Goal: Complete application form

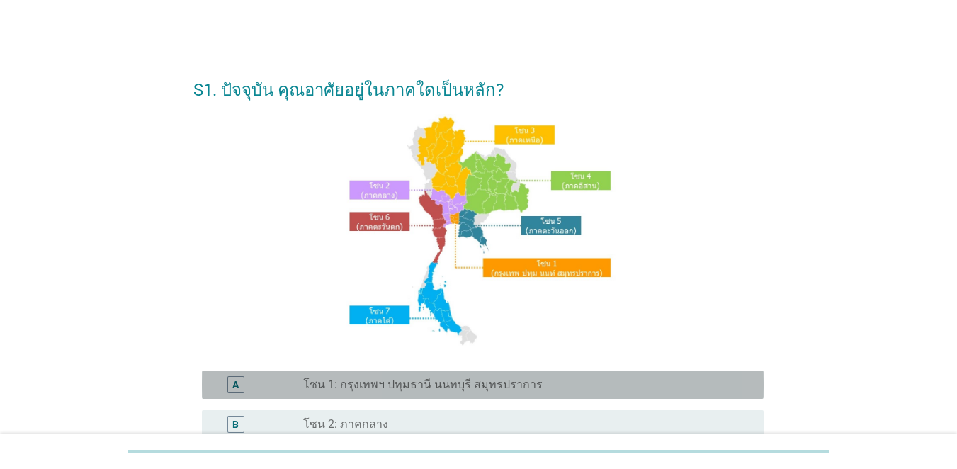
click at [415, 387] on label "โซน 1: กรุงเทพฯ ปทุมธานี นนทบุรี สมุทรปราการ" at bounding box center [422, 385] width 239 height 14
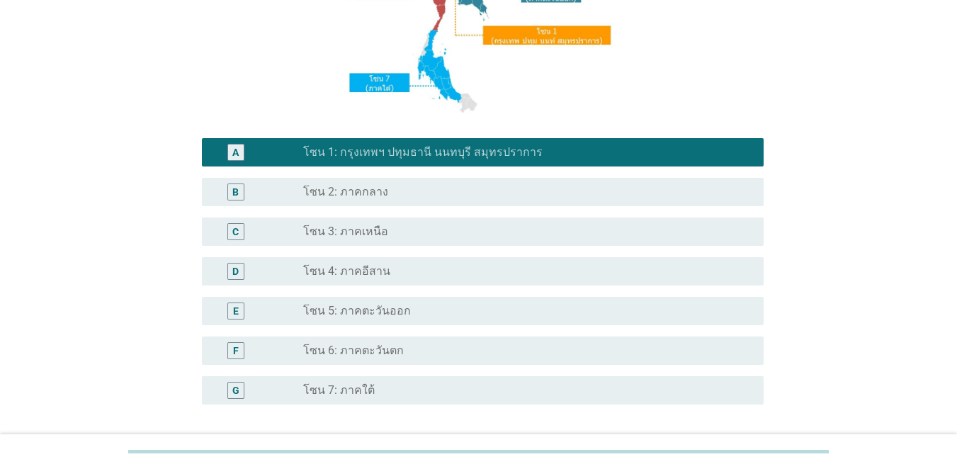
scroll to position [351, 0]
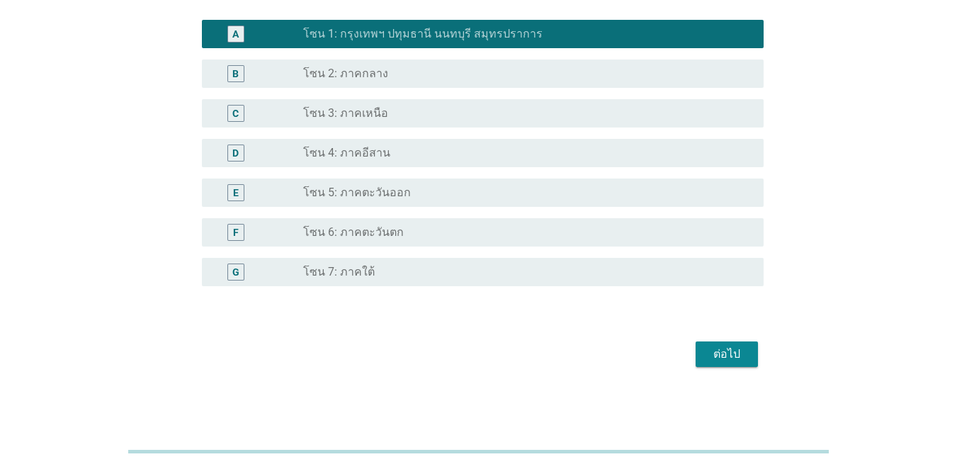
click at [739, 356] on div "ต่อไป" at bounding box center [727, 354] width 40 height 17
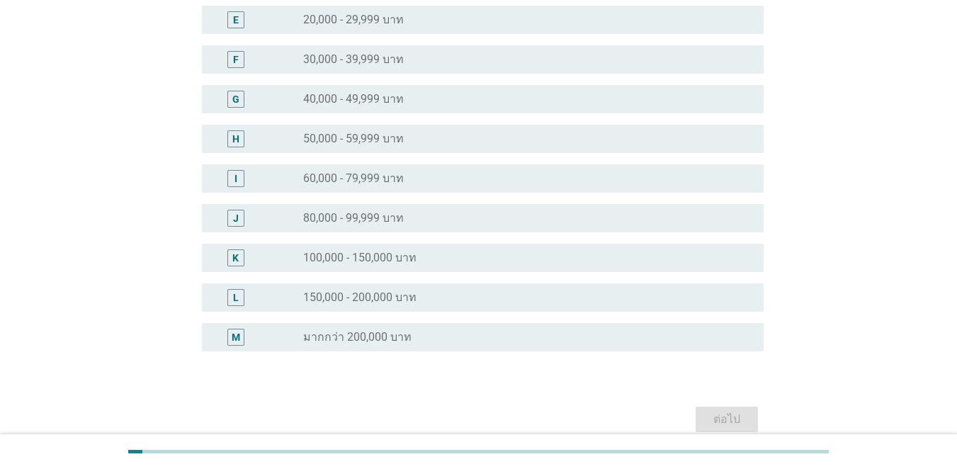
scroll to position [354, 0]
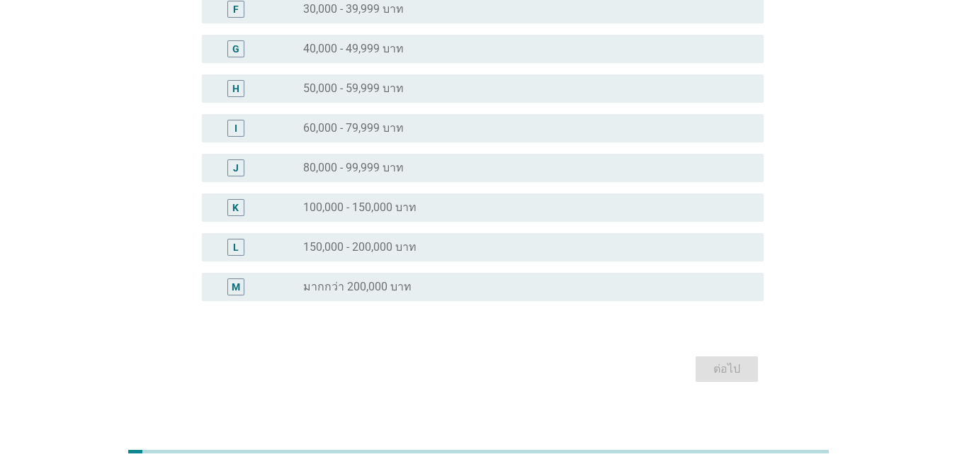
click at [386, 159] on div "radio_button_unchecked 80,000 - 99,999 บาท" at bounding box center [527, 167] width 449 height 17
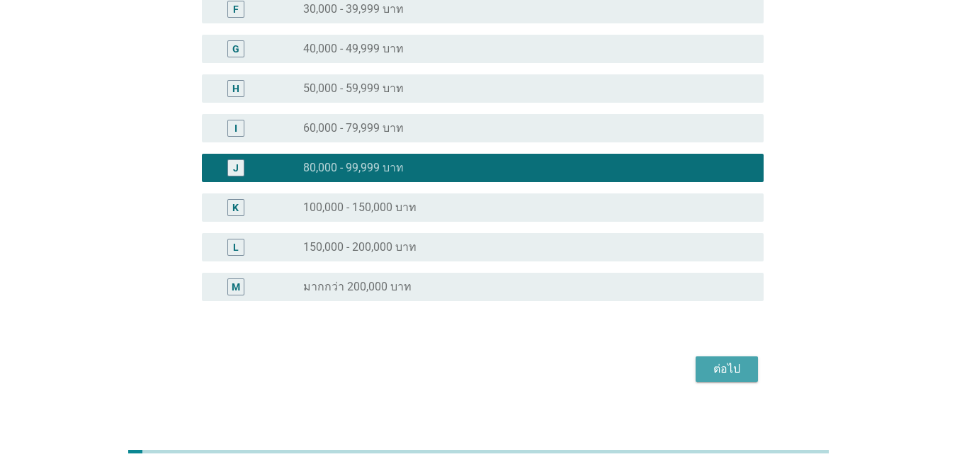
click at [731, 369] on div "ต่อไป" at bounding box center [727, 369] width 40 height 17
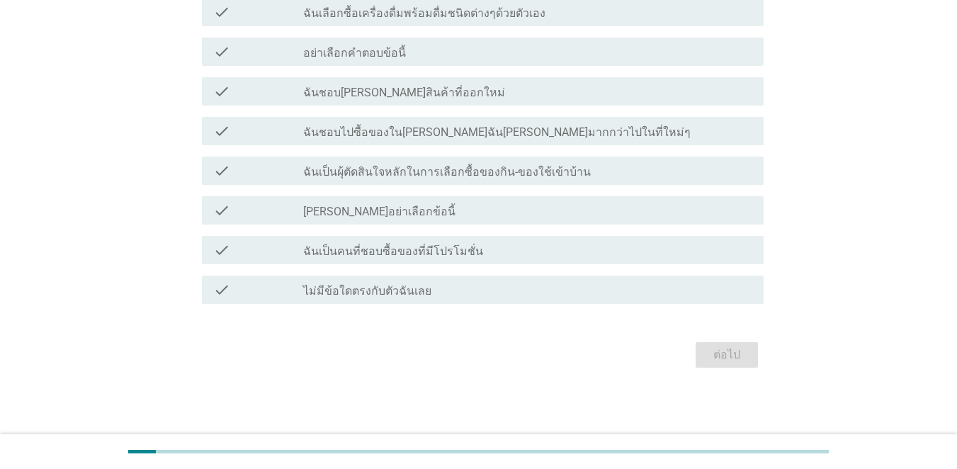
scroll to position [0, 0]
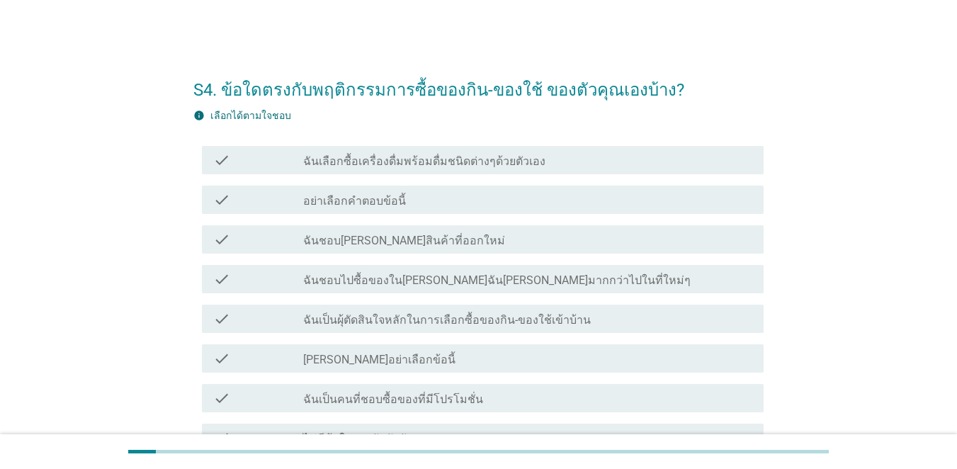
click at [428, 157] on label "ฉันเลือกซื้อเครื่องดื่มพร้อมดื่มชนิดต่างๆด้วยตัวเอง" at bounding box center [424, 161] width 242 height 14
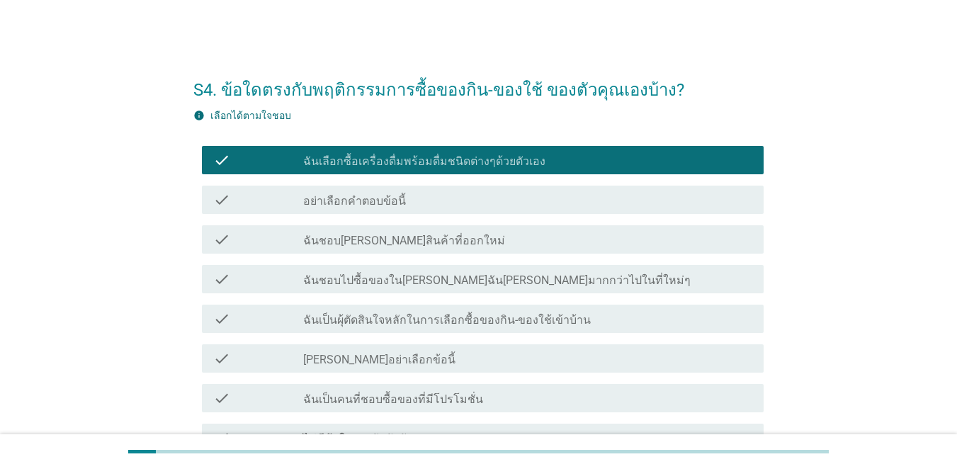
click at [410, 232] on div "check_box_outline_blank ฉันชอบ[PERSON_NAME]สินค้าที่ออกใหม่" at bounding box center [527, 239] width 449 height 17
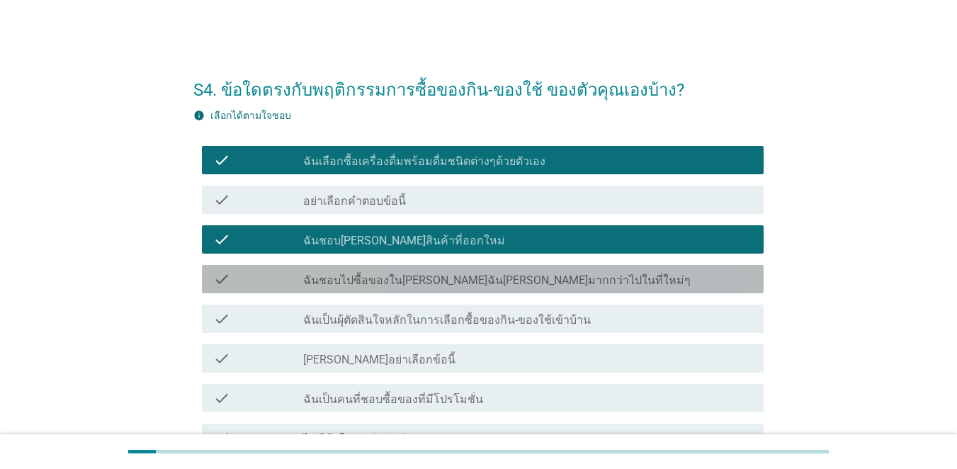
click at [420, 275] on label "ฉันชอบไปซื้อของใน[PERSON_NAME]ฉัน[PERSON_NAME]มากกว่าไปในที่ใหม่ๆ" at bounding box center [497, 281] width 388 height 14
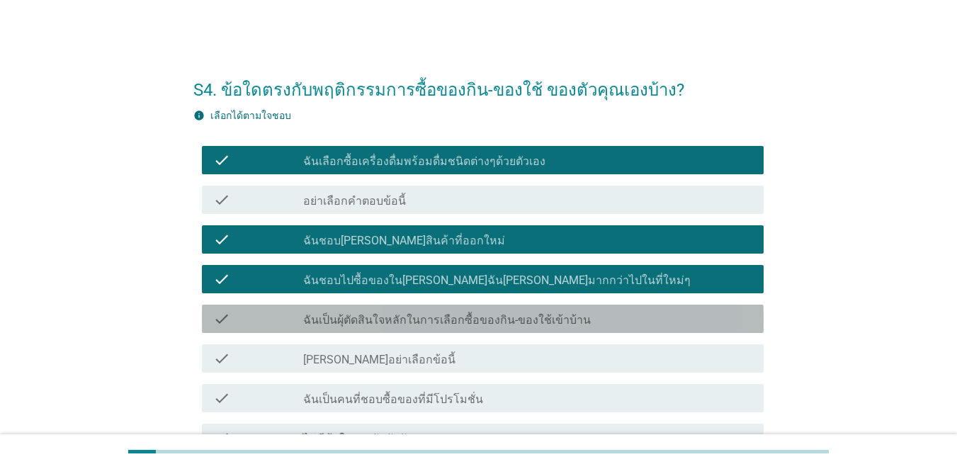
click at [420, 315] on label "ฉันเป็นผุ้ตัดสินใจหลักในการเลือกซื้อของกิน-ของใช้เข้าบ้าน" at bounding box center [447, 320] width 288 height 14
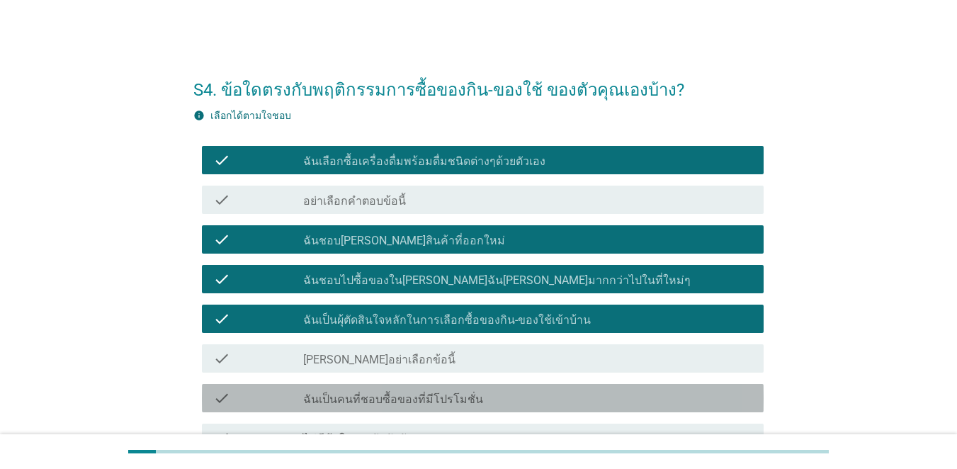
click at [414, 391] on div "check_box_outline_blank ฉันเป็นคนที่ชอบซื้อของที่มีโปรโมชั่น" at bounding box center [527, 398] width 449 height 17
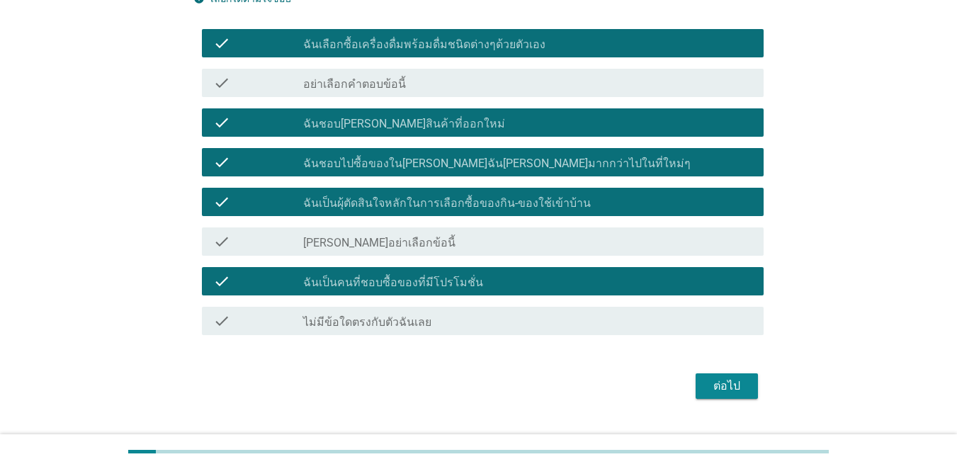
scroll to position [142, 0]
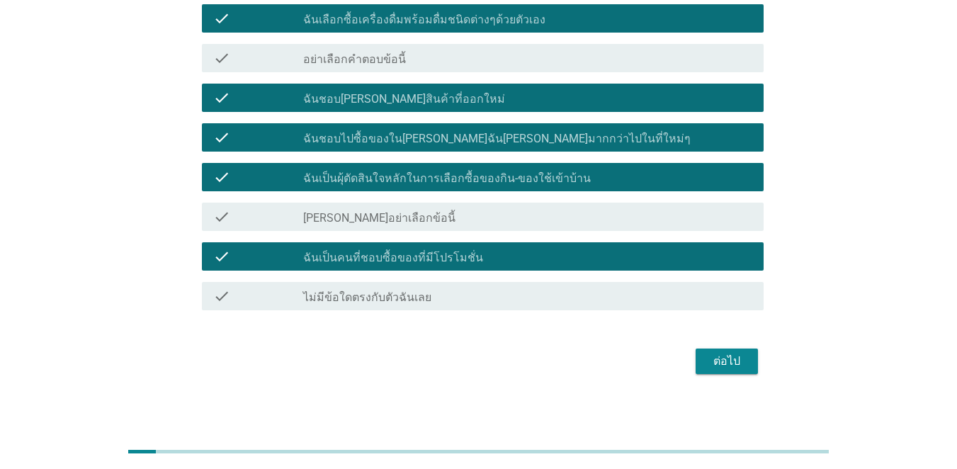
click at [732, 366] on div "ต่อไป" at bounding box center [727, 361] width 40 height 17
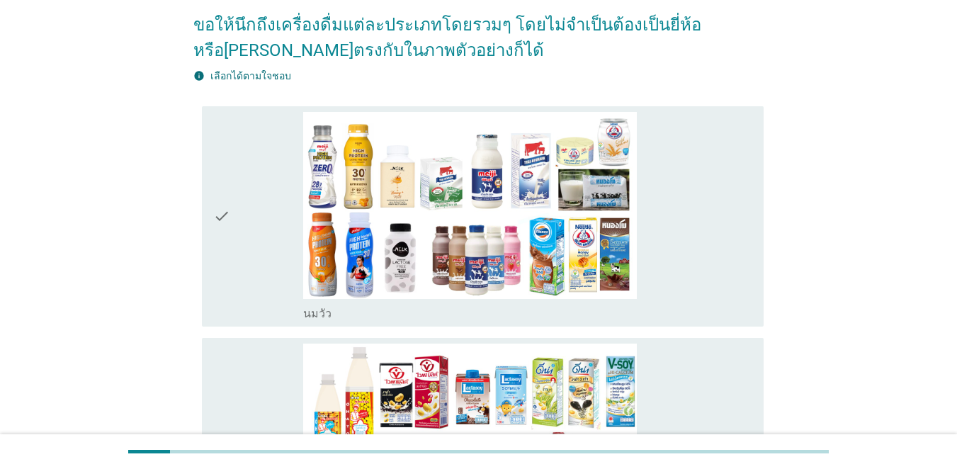
scroll to position [0, 0]
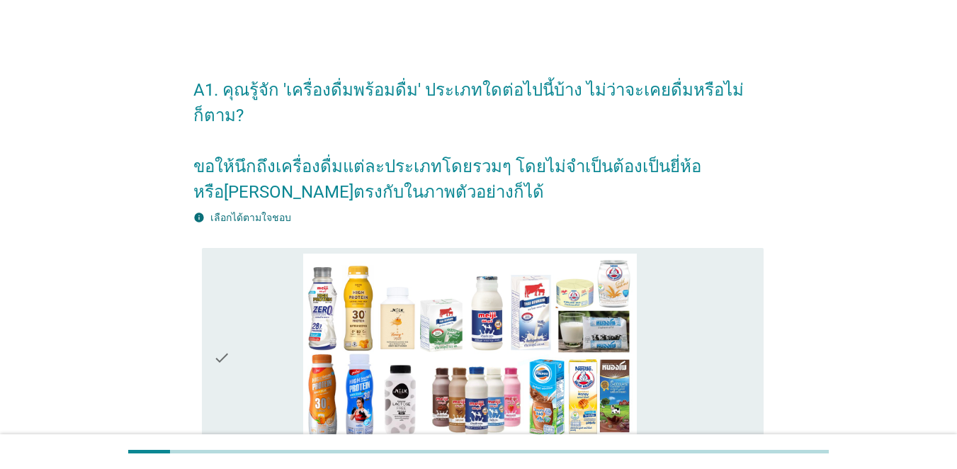
click at [252, 343] on div "check" at bounding box center [258, 359] width 90 height 210
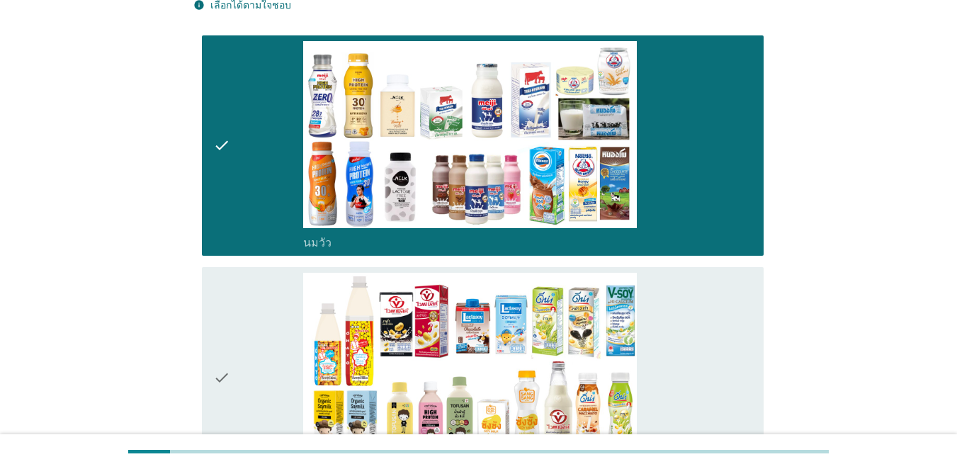
click at [239, 310] on div "check" at bounding box center [258, 378] width 90 height 210
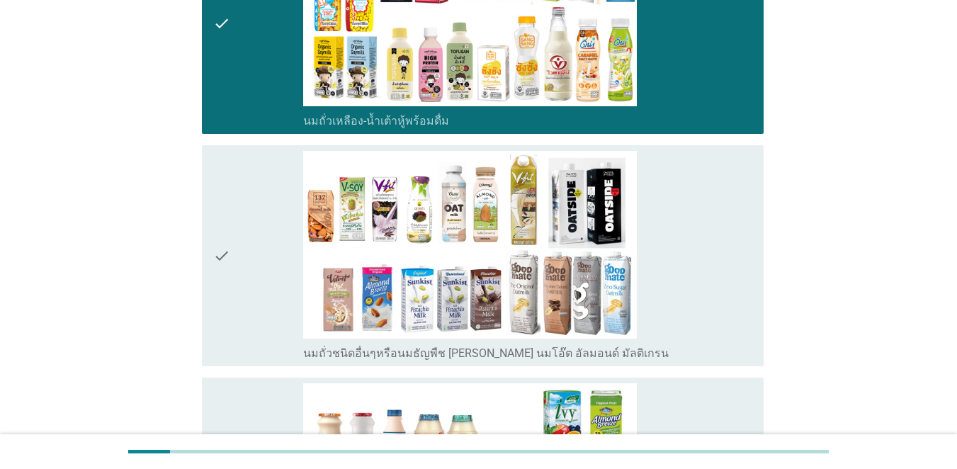
click at [243, 214] on div "check" at bounding box center [258, 256] width 90 height 210
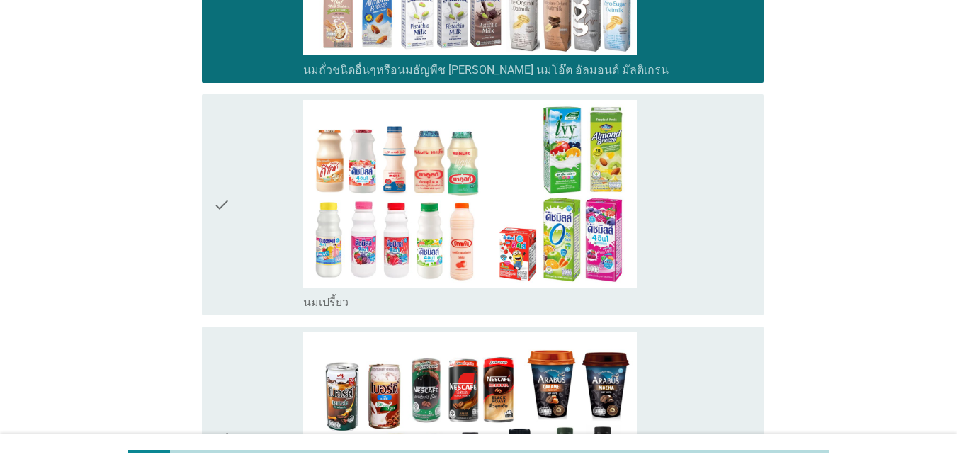
click at [249, 198] on div "check" at bounding box center [258, 205] width 90 height 210
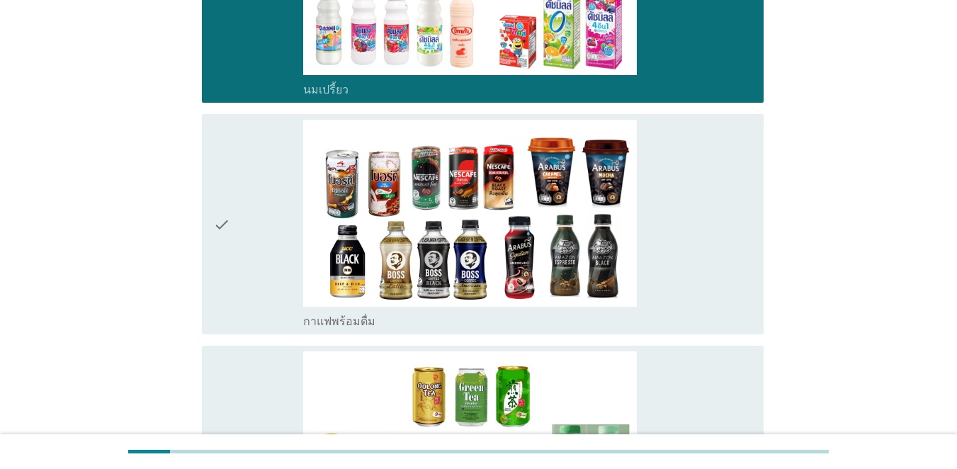
click at [247, 244] on div "check" at bounding box center [258, 225] width 90 height 210
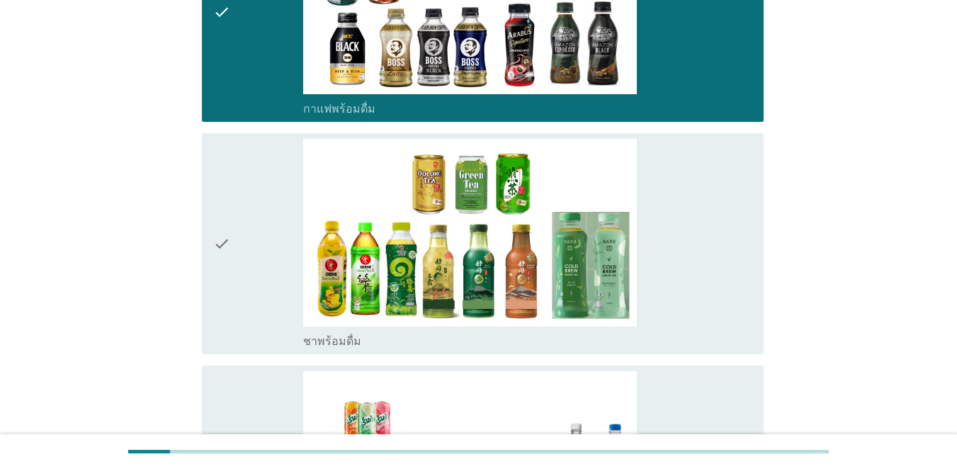
click at [254, 274] on div "check" at bounding box center [258, 244] width 90 height 210
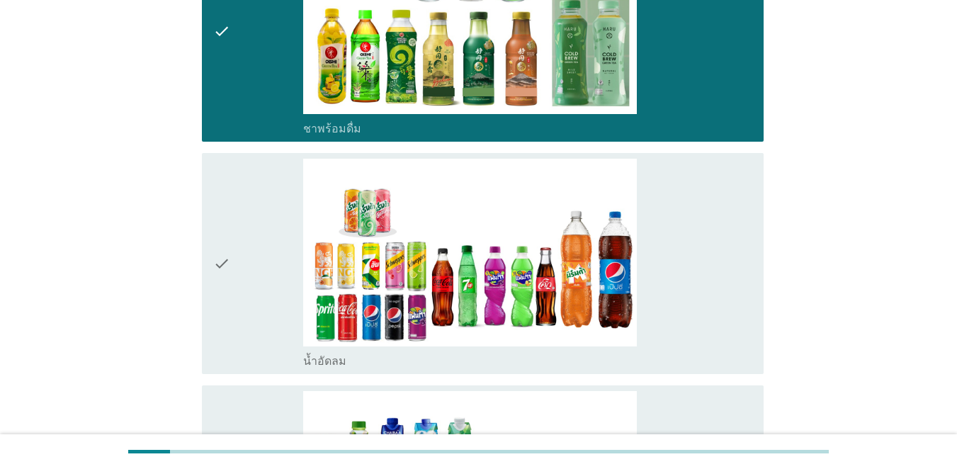
click at [252, 283] on div "check" at bounding box center [258, 264] width 90 height 210
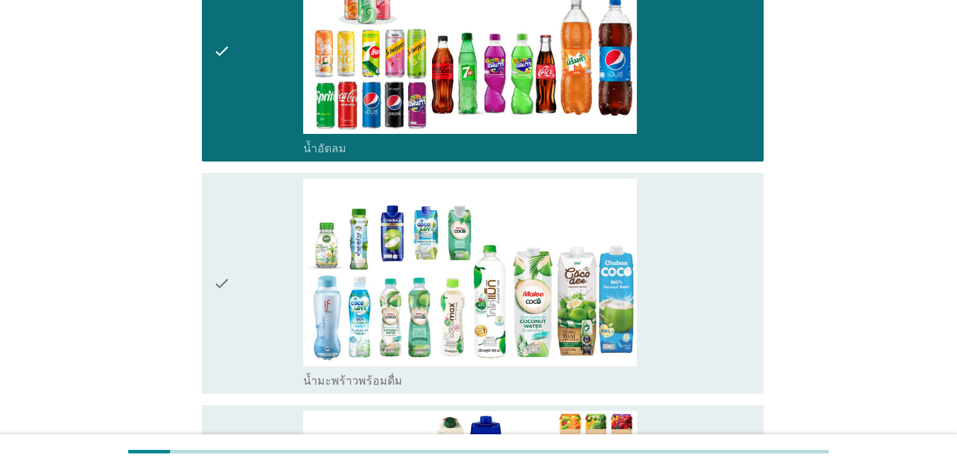
click at [246, 296] on div "check" at bounding box center [258, 284] width 90 height 210
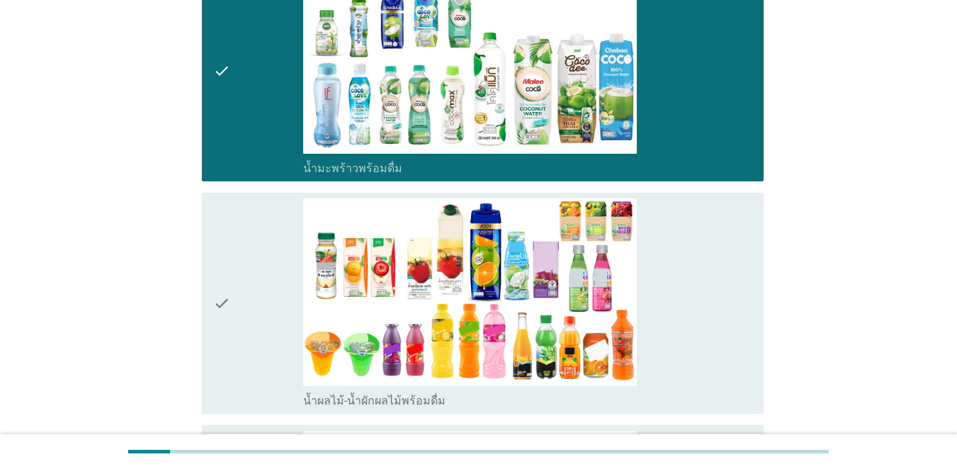
click at [254, 249] on div "check" at bounding box center [258, 303] width 90 height 210
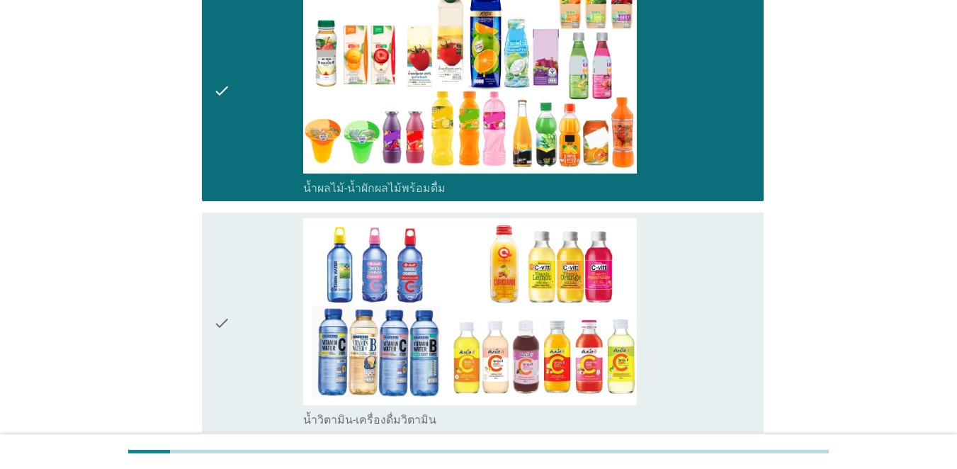
click at [255, 295] on div "check" at bounding box center [258, 323] width 90 height 210
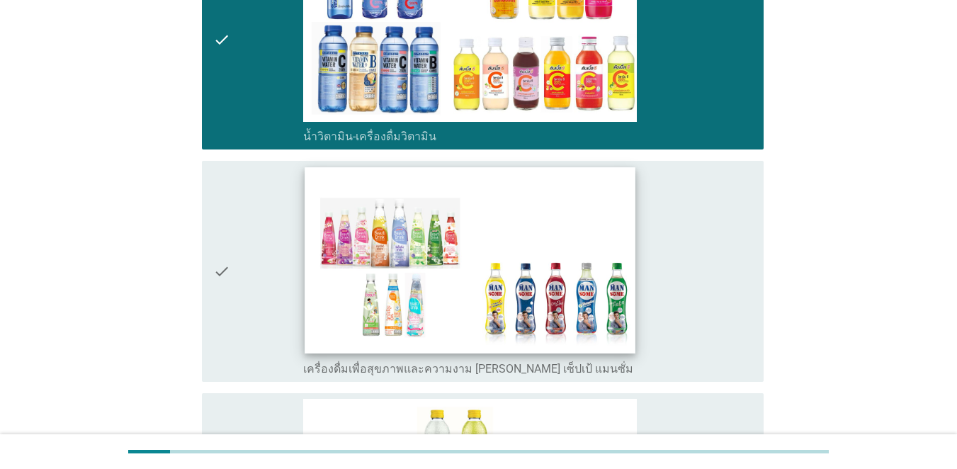
scroll to position [2622, 0]
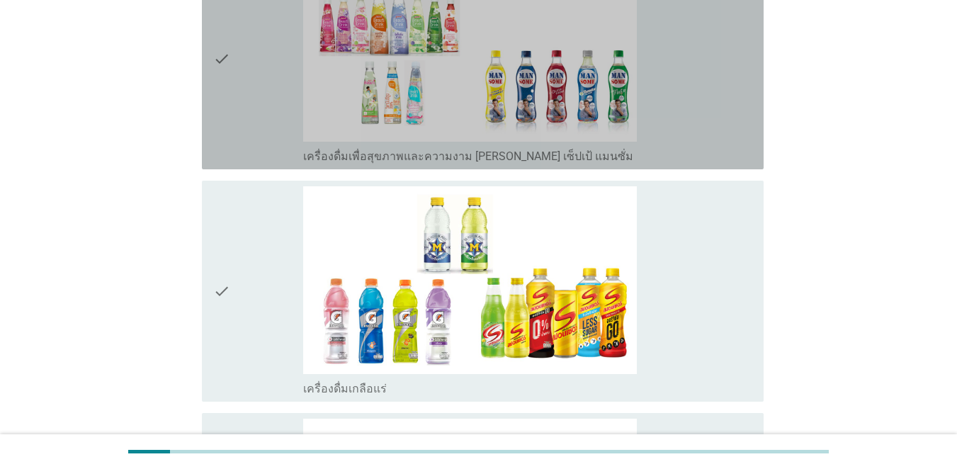
click at [256, 62] on div "check" at bounding box center [258, 59] width 90 height 210
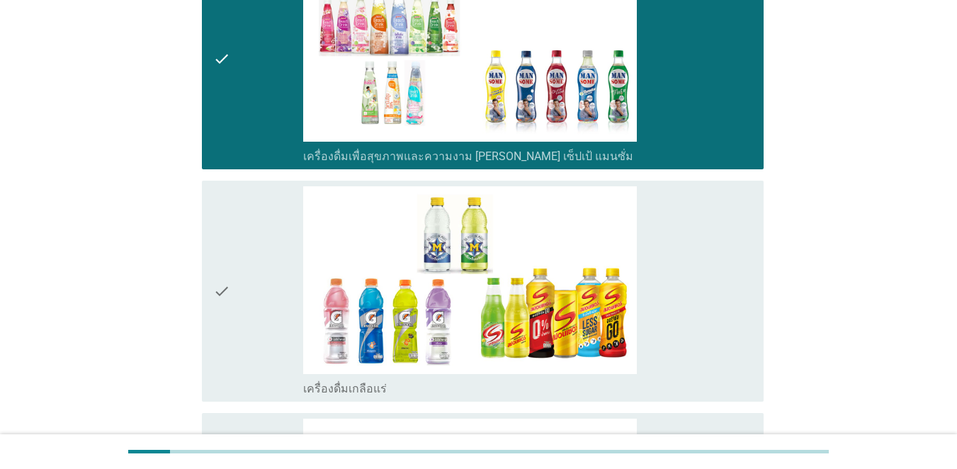
click at [254, 245] on div "check" at bounding box center [258, 291] width 90 height 210
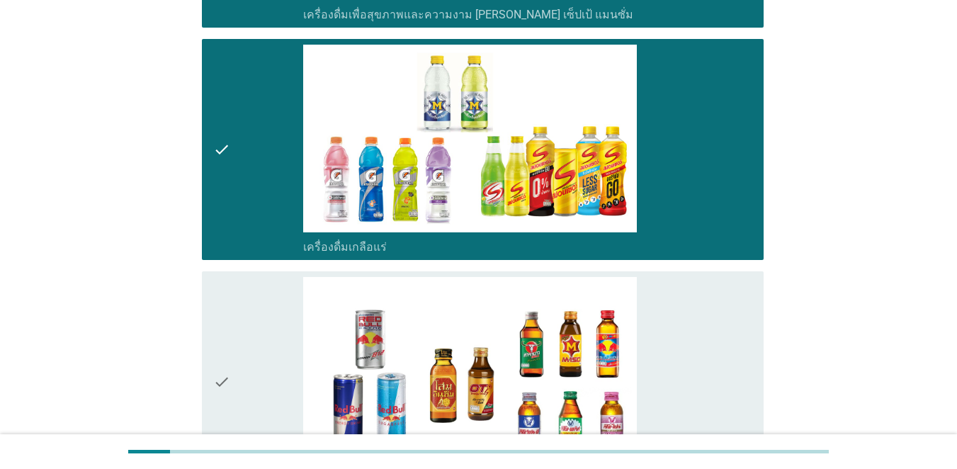
click at [256, 308] on div "check" at bounding box center [258, 382] width 90 height 210
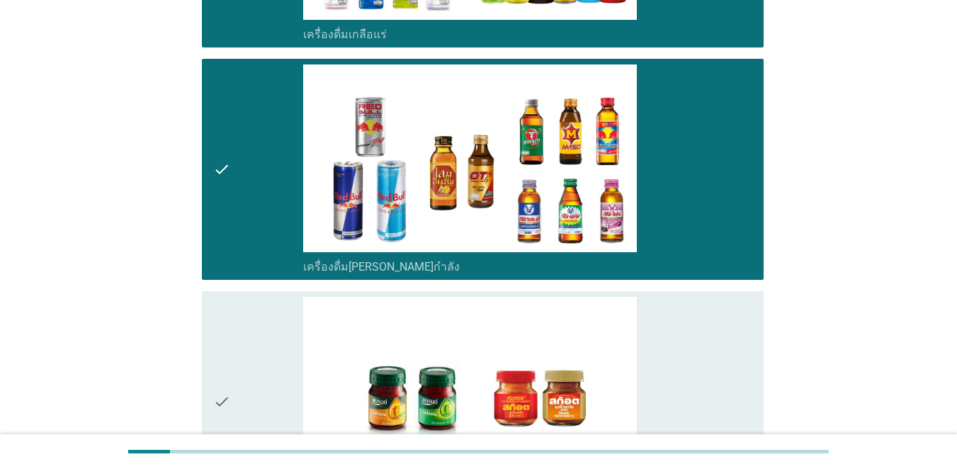
click at [252, 329] on div "check" at bounding box center [258, 402] width 90 height 210
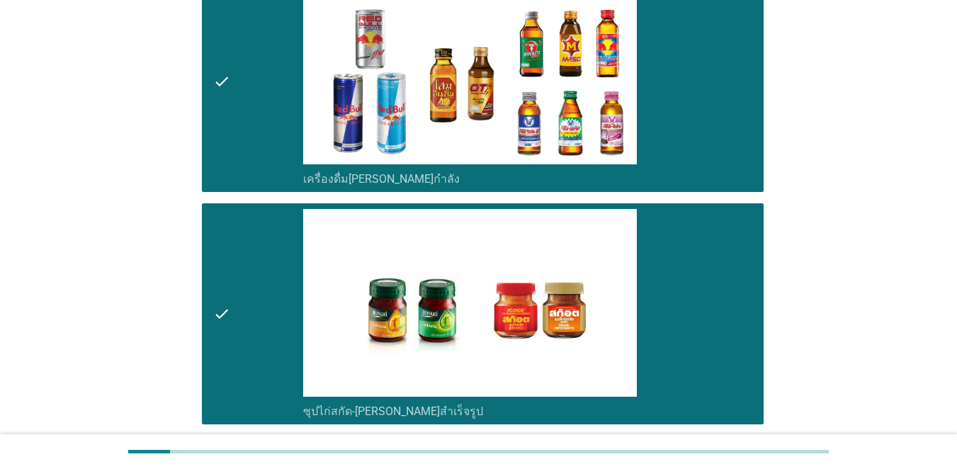
scroll to position [3198, 0]
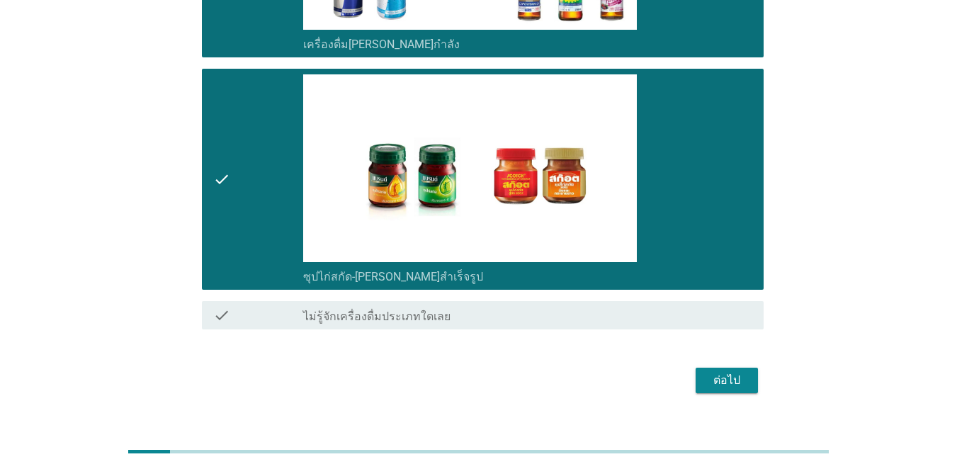
click at [728, 372] on div "ต่อไป" at bounding box center [727, 380] width 40 height 17
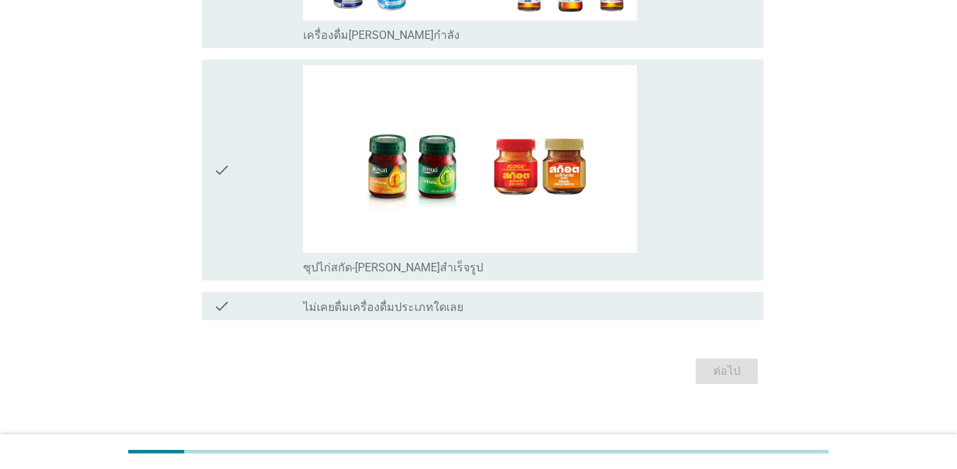
scroll to position [3122, 0]
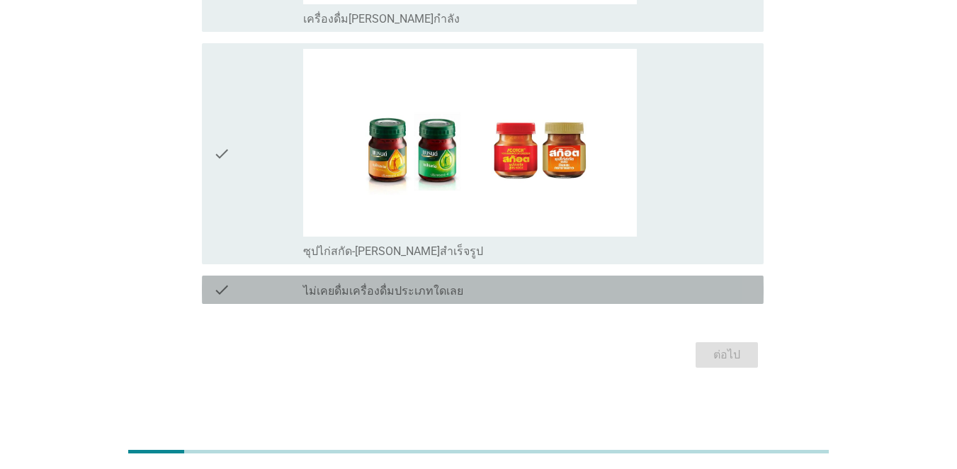
click at [225, 291] on icon "check" at bounding box center [221, 289] width 17 height 17
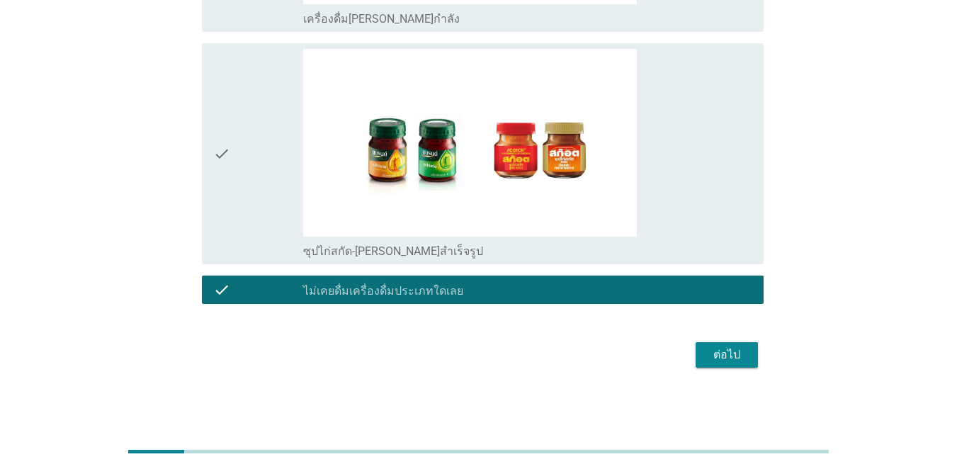
click at [463, 297] on div "check_box_outline_blank ไม่เคยดื่มเครื่องดื่มประเภทใดเลย" at bounding box center [527, 289] width 449 height 17
click at [292, 303] on div "check check_box_outline_blank ไม่เคยดื่มเครื่องดื่มประเภทใดเลย" at bounding box center [483, 290] width 562 height 28
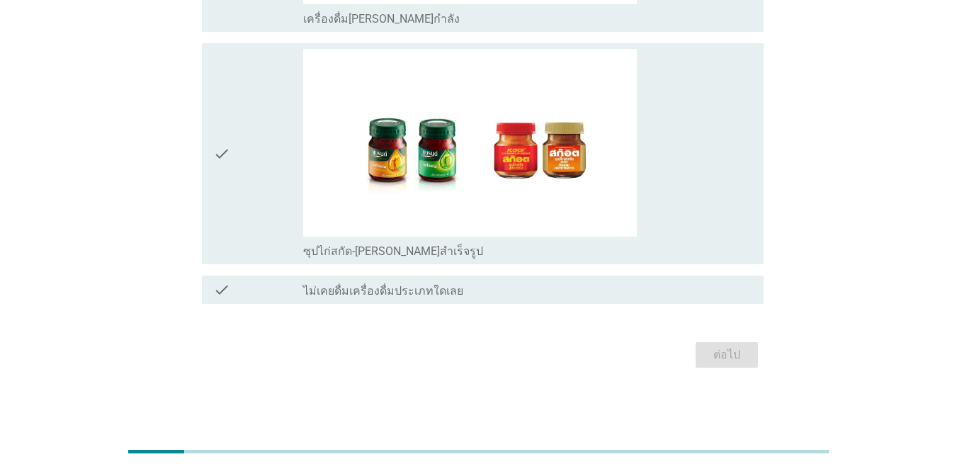
click at [258, 176] on div "check" at bounding box center [258, 154] width 90 height 210
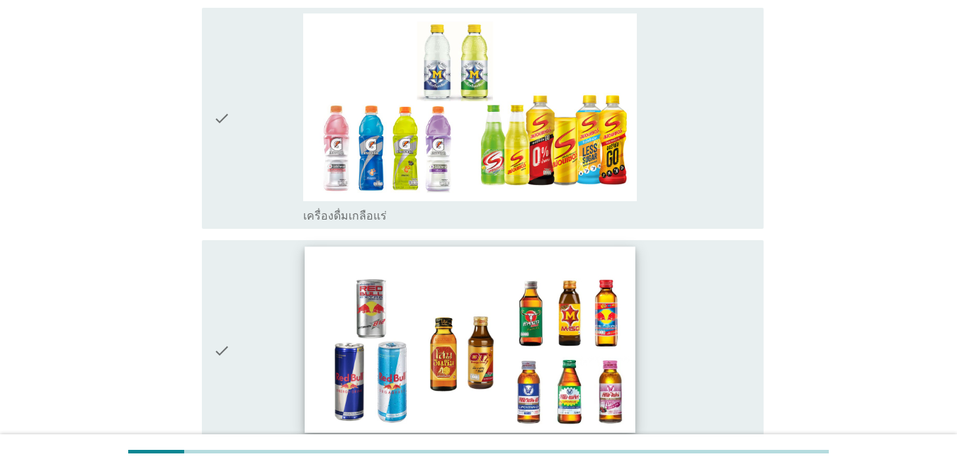
scroll to position [2626, 0]
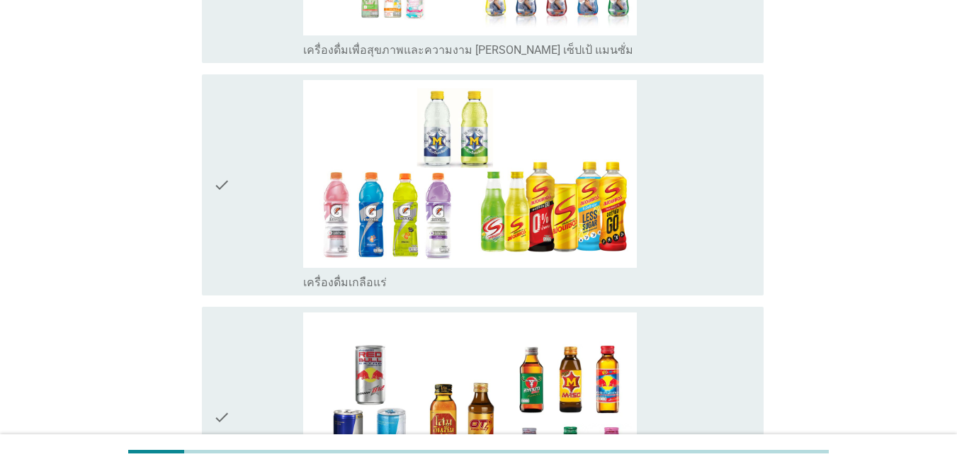
click at [299, 376] on div "check" at bounding box center [258, 417] width 90 height 210
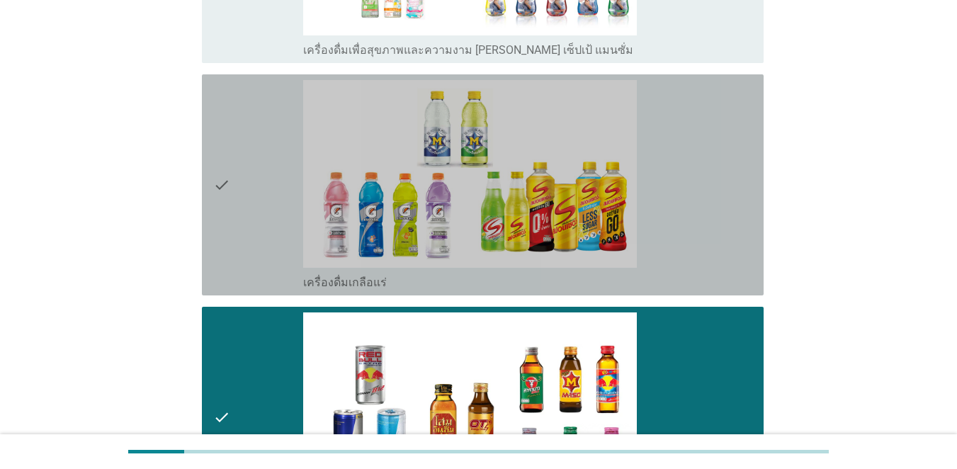
click at [264, 209] on div "check" at bounding box center [258, 185] width 90 height 210
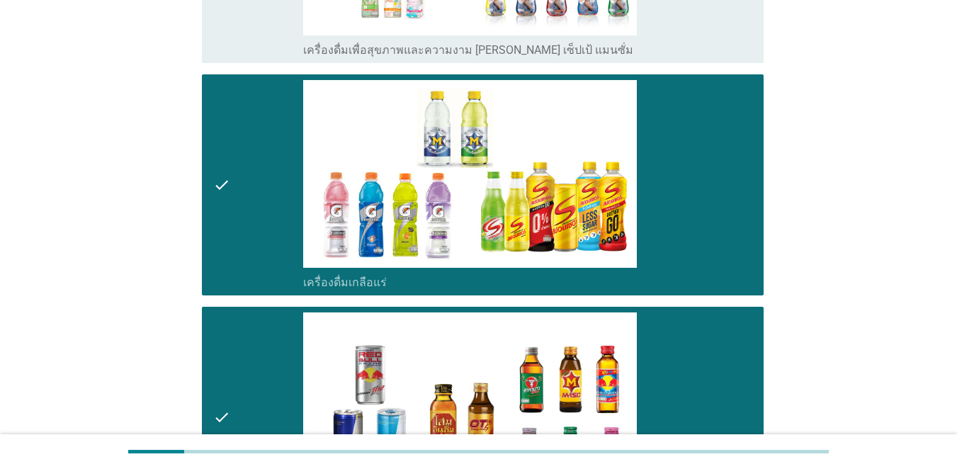
scroll to position [2201, 0]
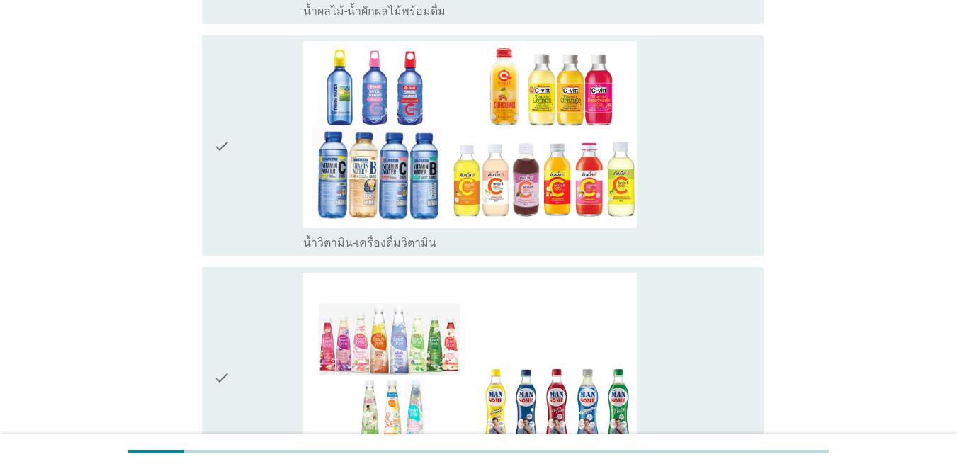
click at [228, 320] on icon "check" at bounding box center [221, 378] width 17 height 210
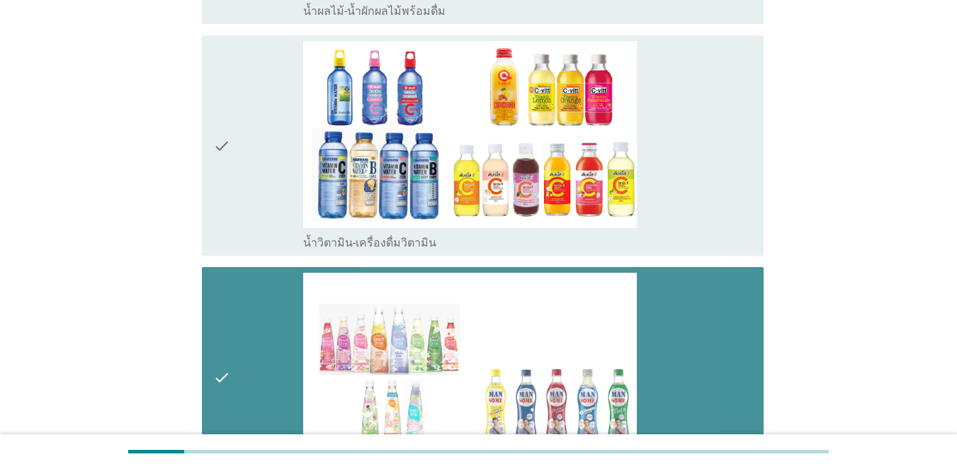
click at [241, 159] on div "check" at bounding box center [258, 146] width 90 height 210
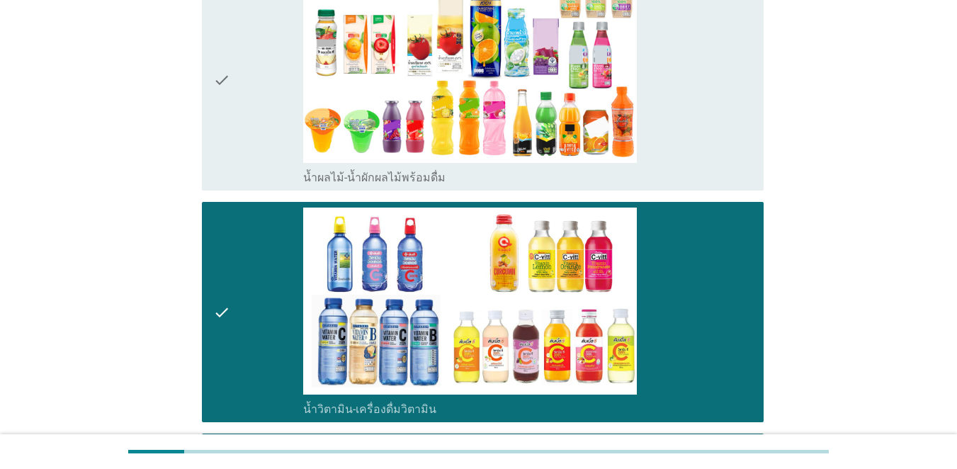
scroll to position [1776, 0]
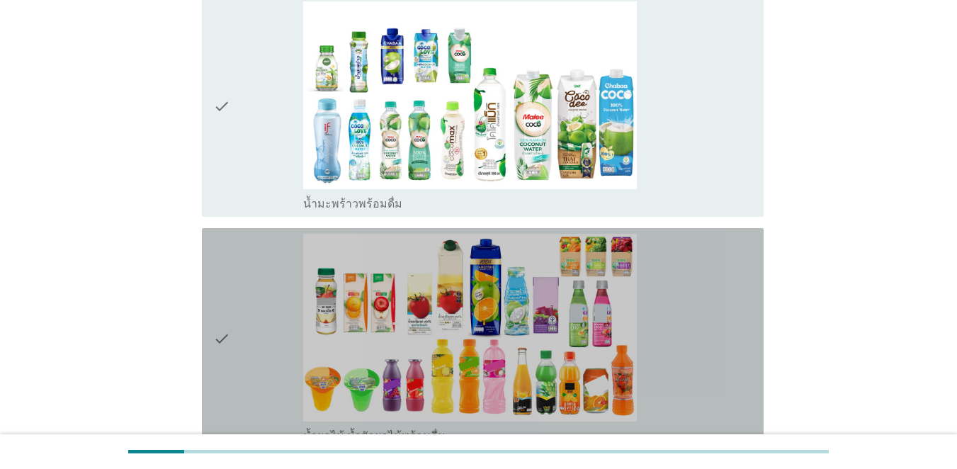
drag, startPoint x: 259, startPoint y: 280, endPoint x: 271, endPoint y: 152, distance: 128.8
click at [259, 280] on div "check" at bounding box center [258, 339] width 90 height 210
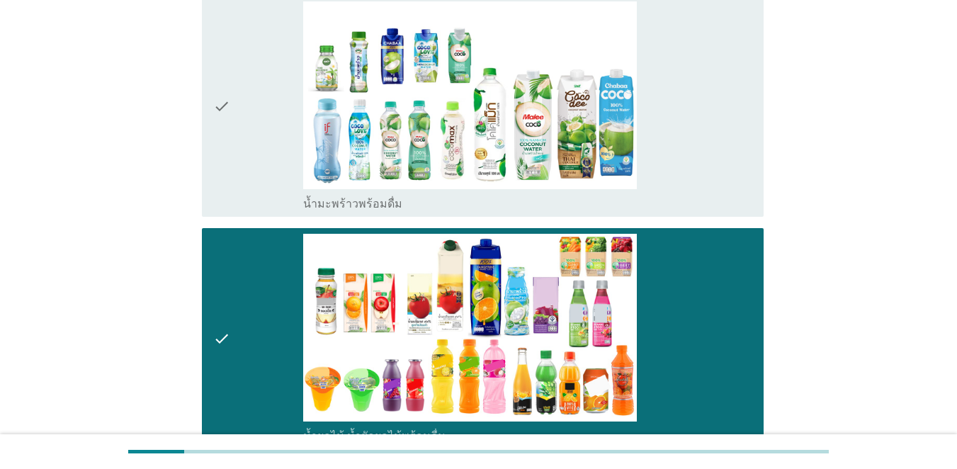
click at [264, 111] on div "check" at bounding box center [258, 106] width 90 height 210
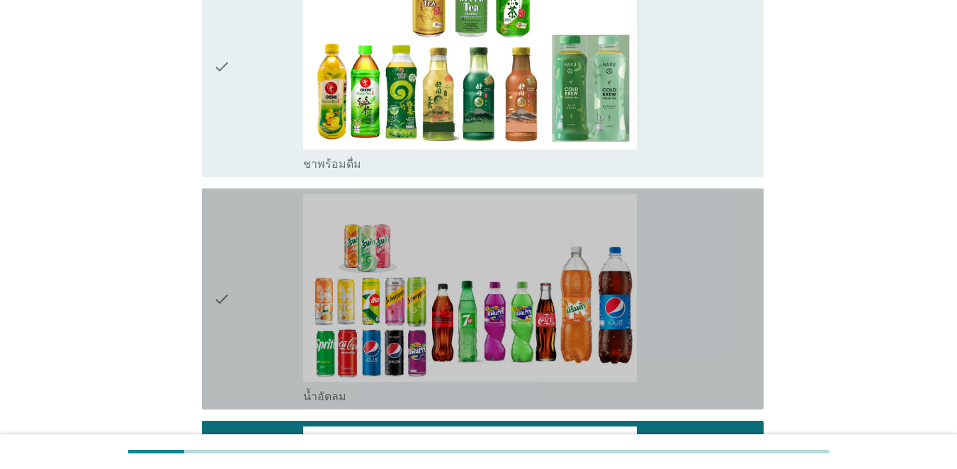
click at [263, 247] on div "check" at bounding box center [258, 299] width 90 height 210
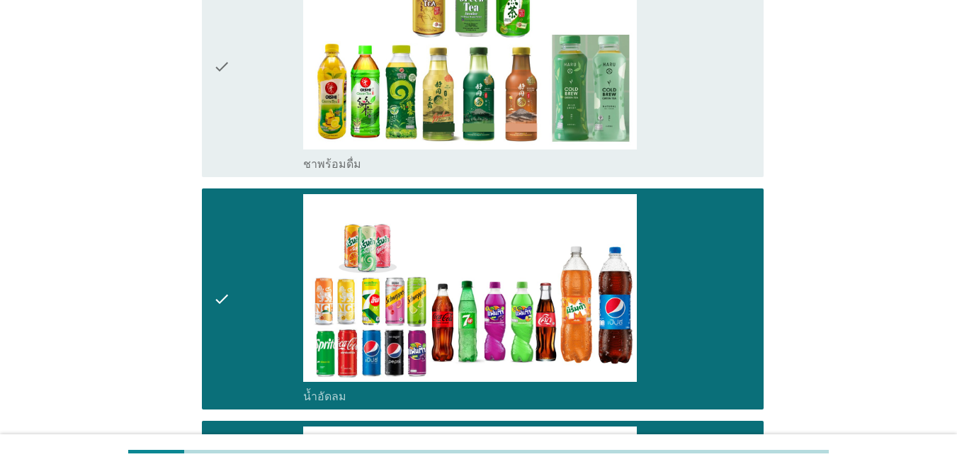
click at [273, 110] on div "check" at bounding box center [258, 67] width 90 height 210
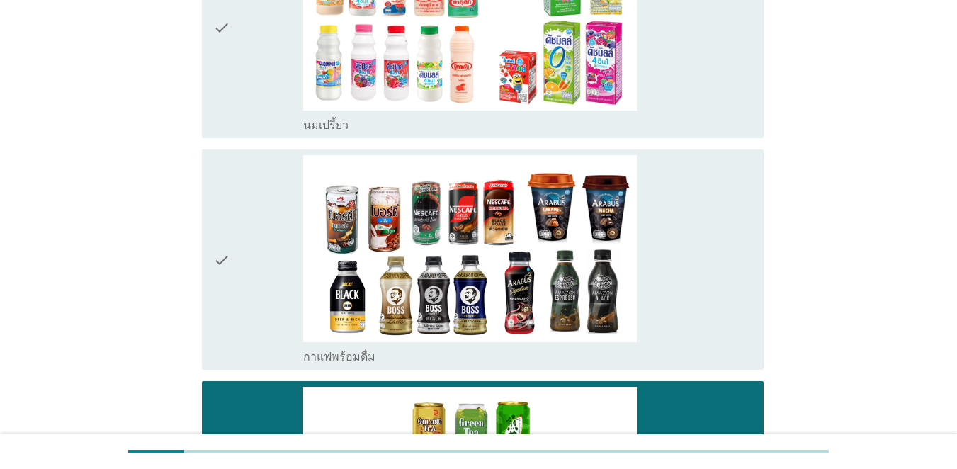
click at [264, 260] on div "check" at bounding box center [258, 260] width 90 height 210
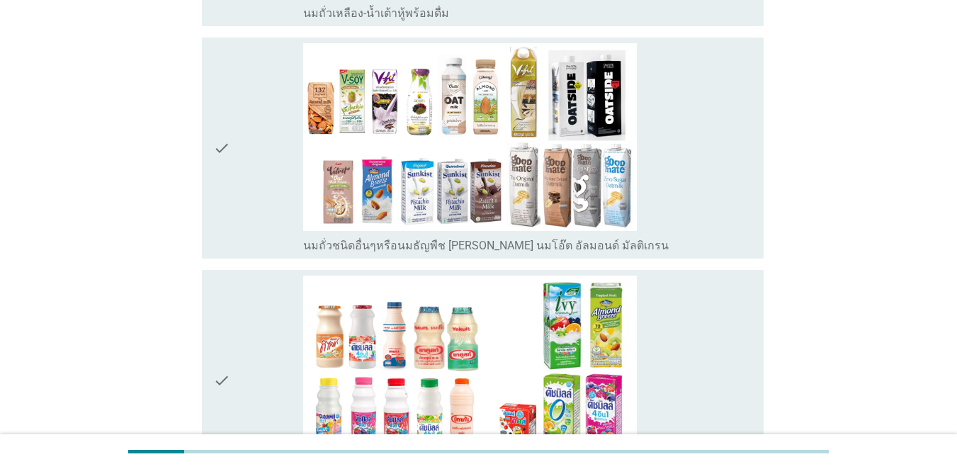
scroll to position [571, 0]
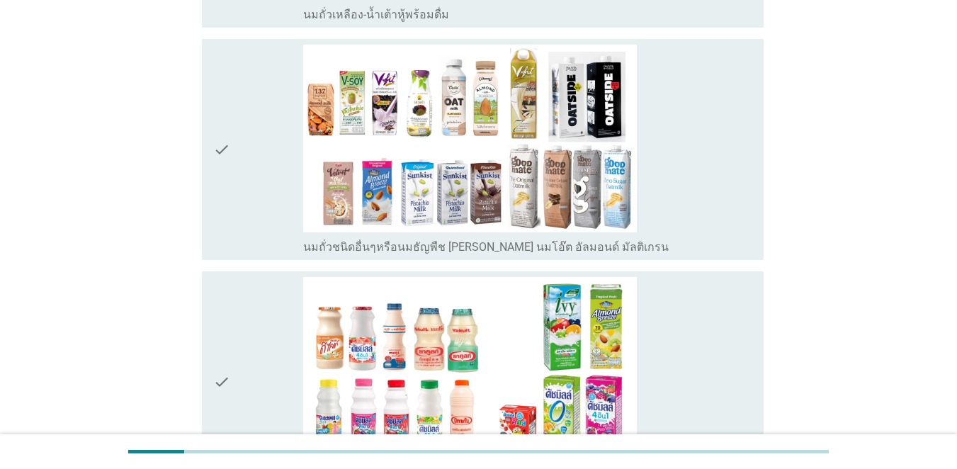
click at [249, 222] on div "check" at bounding box center [258, 150] width 90 height 210
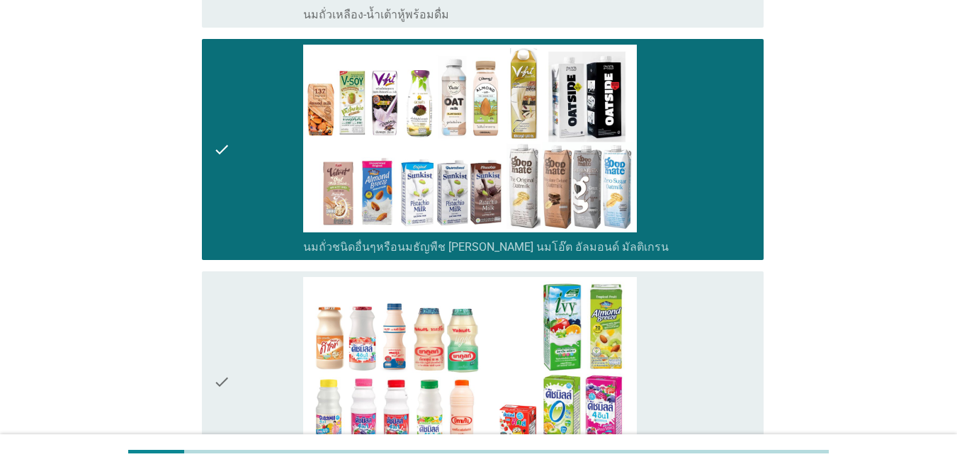
click at [264, 407] on div "check" at bounding box center [258, 382] width 90 height 210
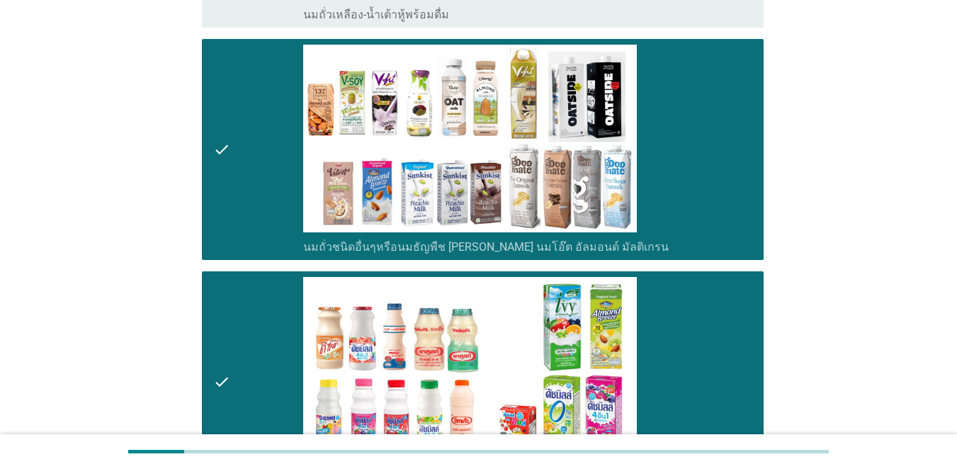
scroll to position [217, 0]
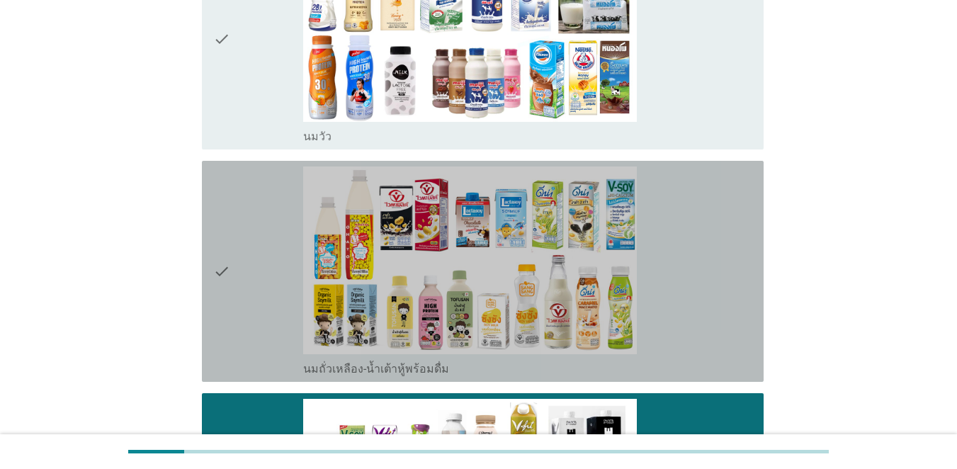
click at [261, 249] on div "check" at bounding box center [258, 272] width 90 height 210
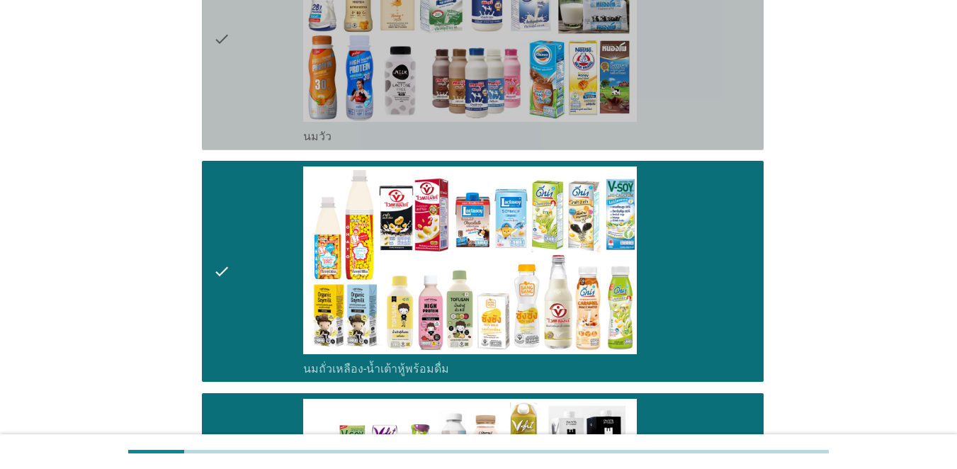
click at [246, 21] on div "check" at bounding box center [258, 40] width 90 height 210
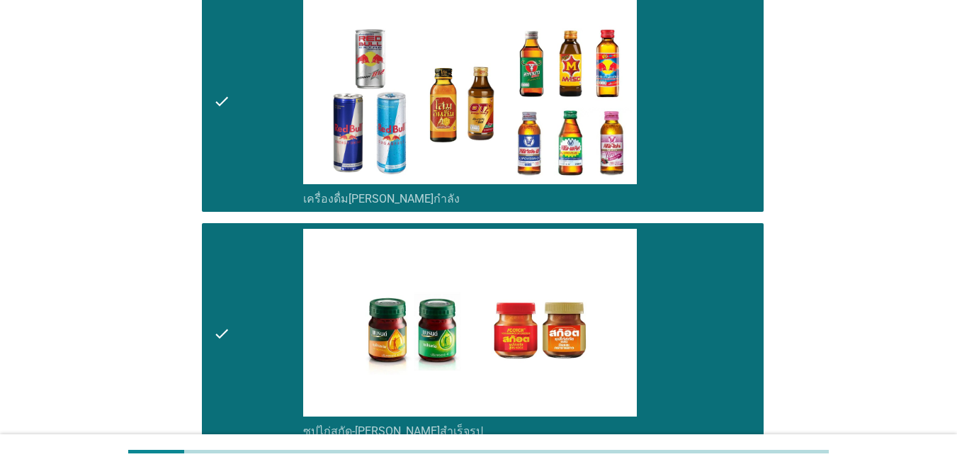
scroll to position [3122, 0]
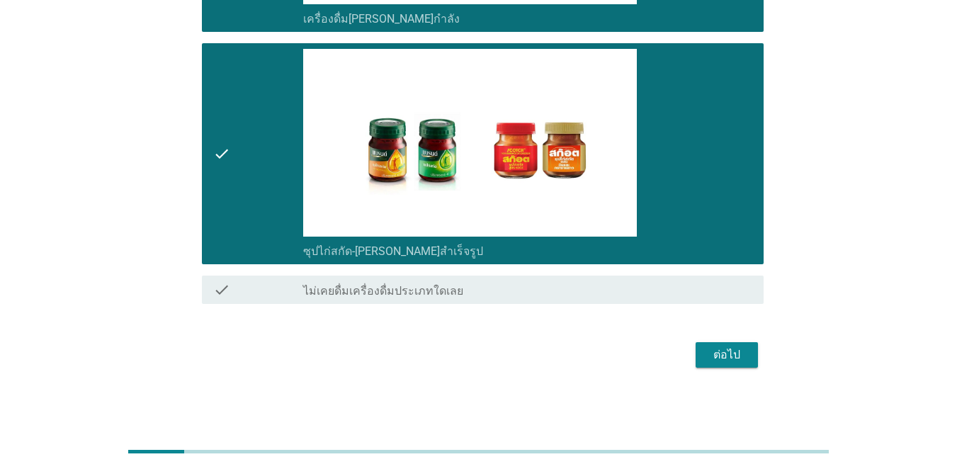
click at [733, 367] on button "ต่อไป" at bounding box center [727, 355] width 62 height 26
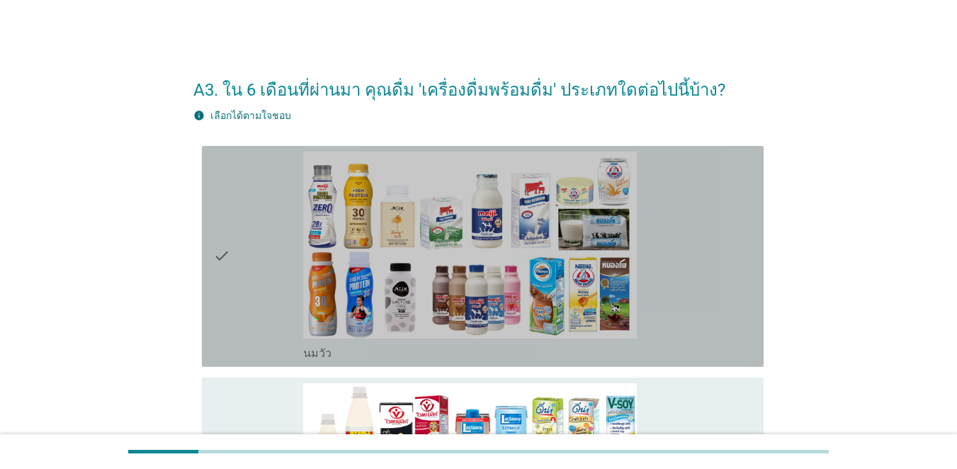
click at [238, 324] on div "check" at bounding box center [258, 257] width 90 height 210
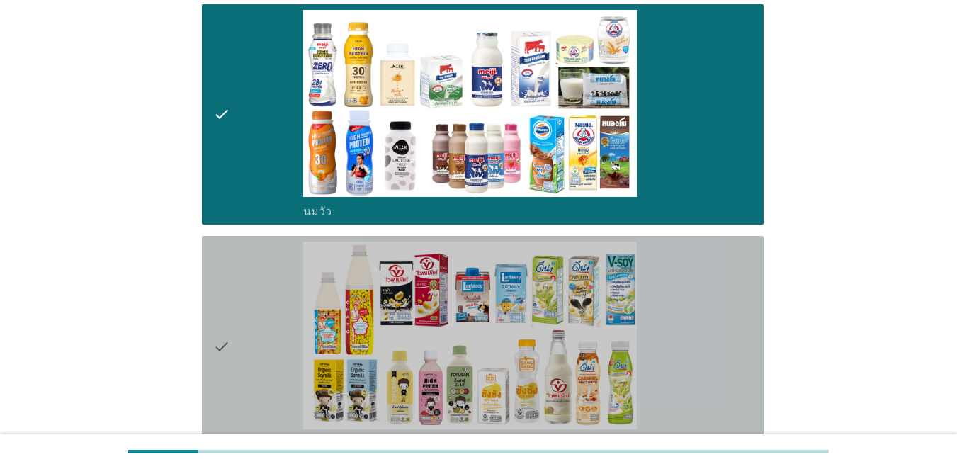
click at [255, 346] on div "check" at bounding box center [258, 347] width 90 height 210
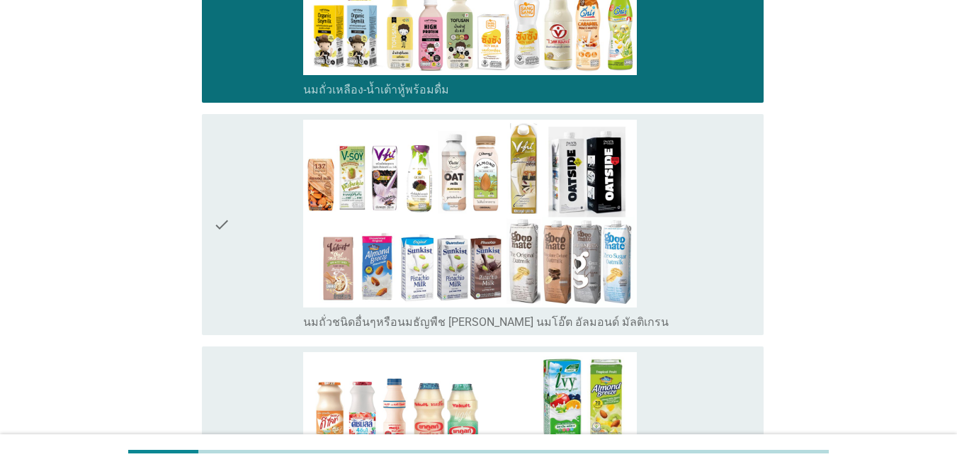
click at [266, 254] on div "check" at bounding box center [258, 225] width 90 height 210
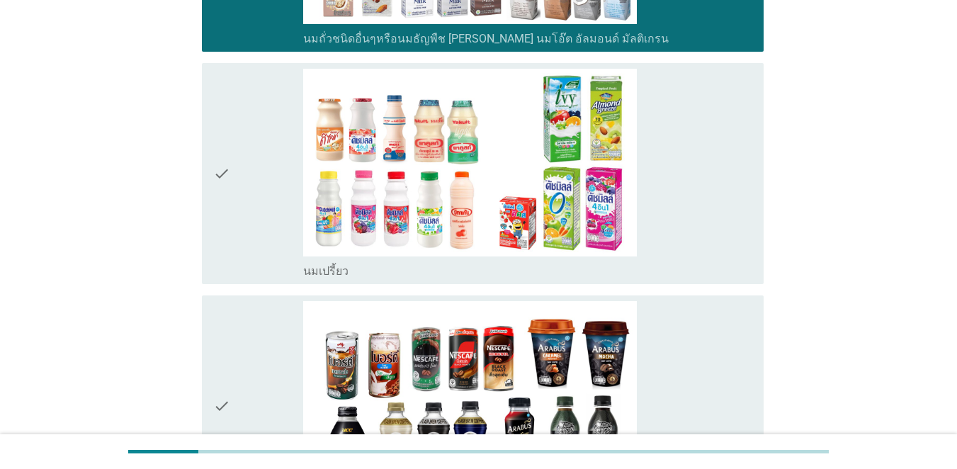
click at [247, 254] on div "check" at bounding box center [258, 174] width 90 height 210
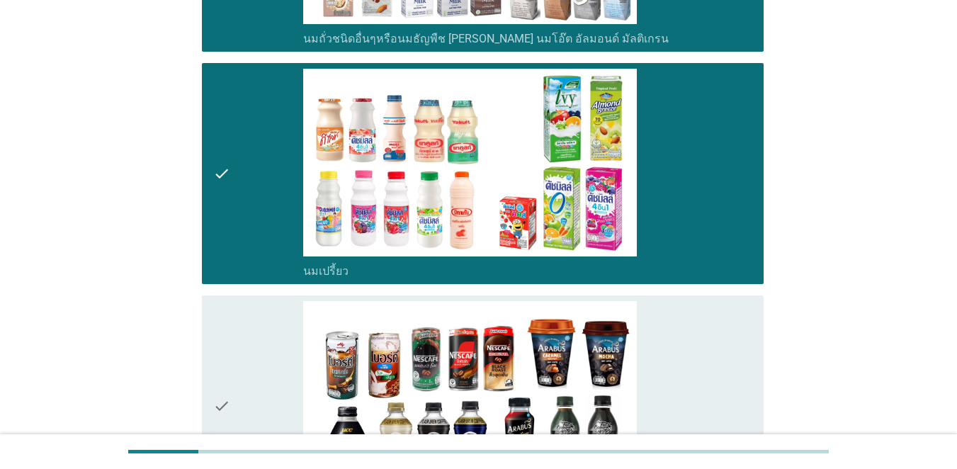
scroll to position [1063, 0]
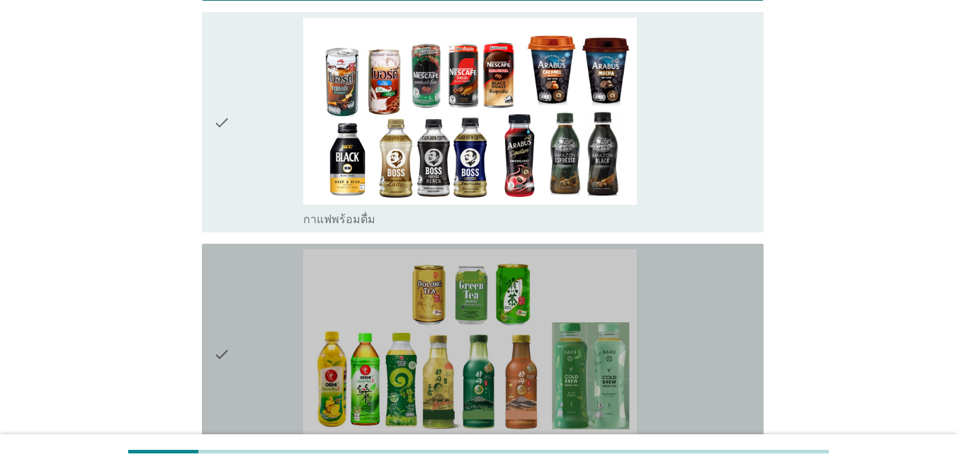
click at [265, 327] on div "check" at bounding box center [258, 354] width 90 height 210
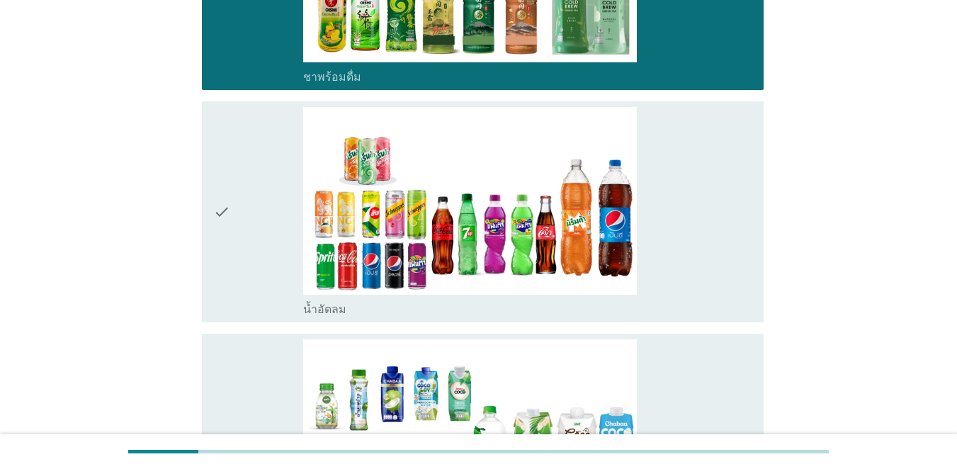
scroll to position [1559, 0]
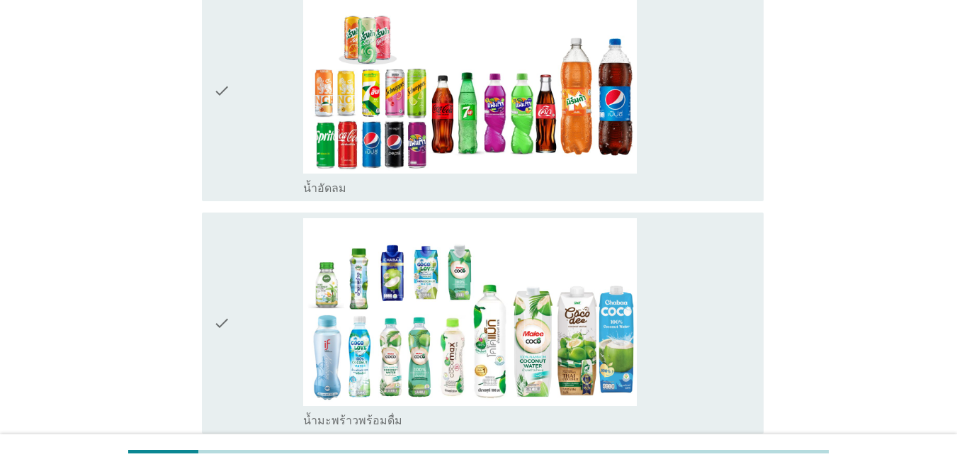
click at [288, 135] on div "check" at bounding box center [258, 91] width 90 height 210
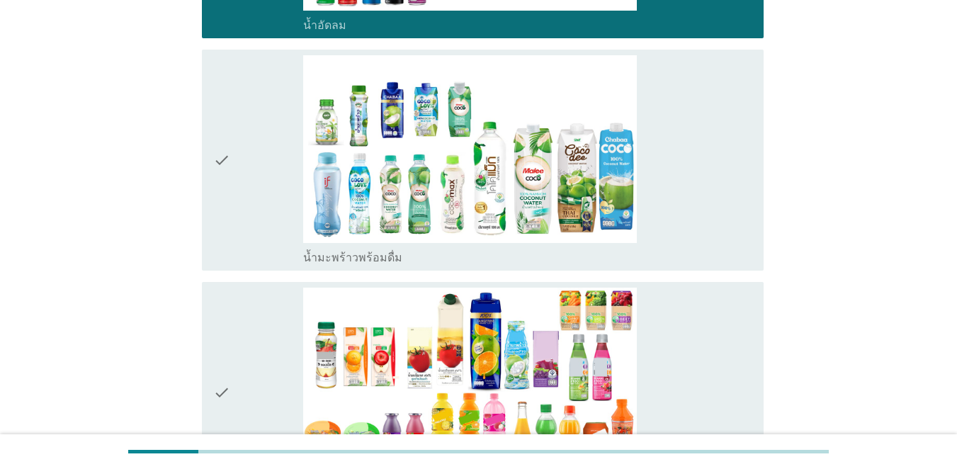
scroll to position [1771, 0]
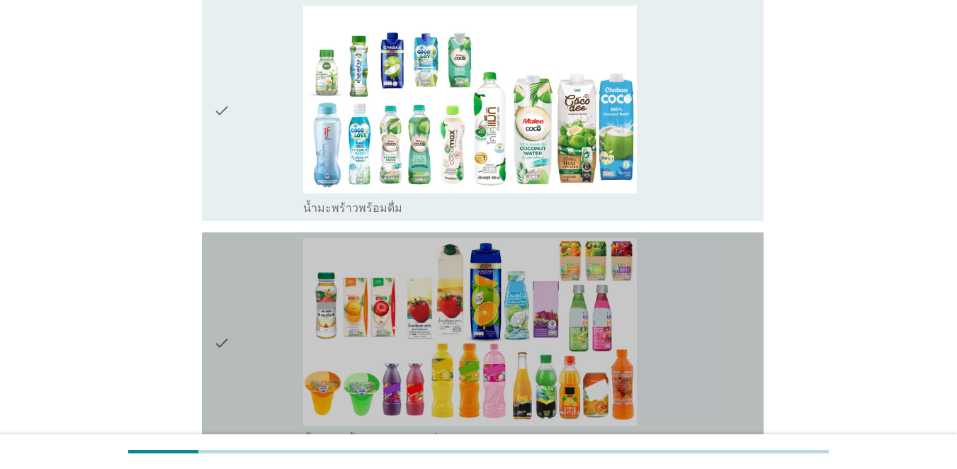
click at [261, 367] on div "check" at bounding box center [258, 343] width 90 height 210
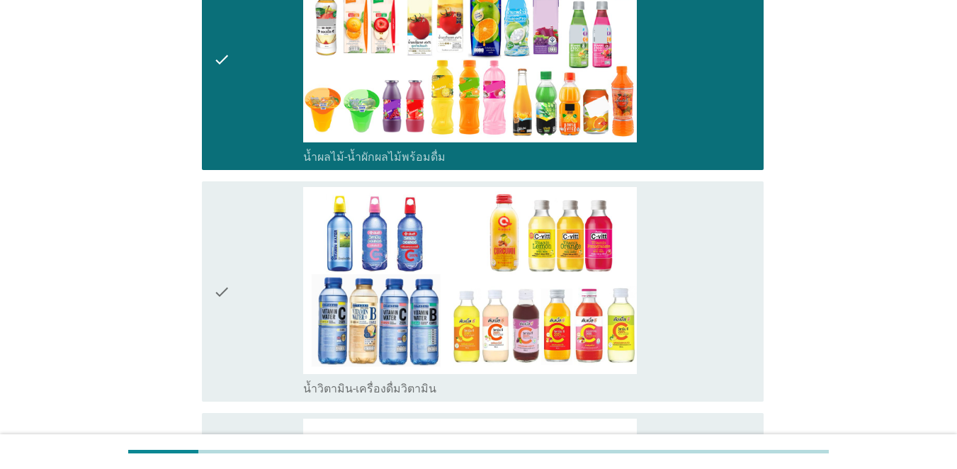
click at [260, 301] on div "check" at bounding box center [258, 292] width 90 height 210
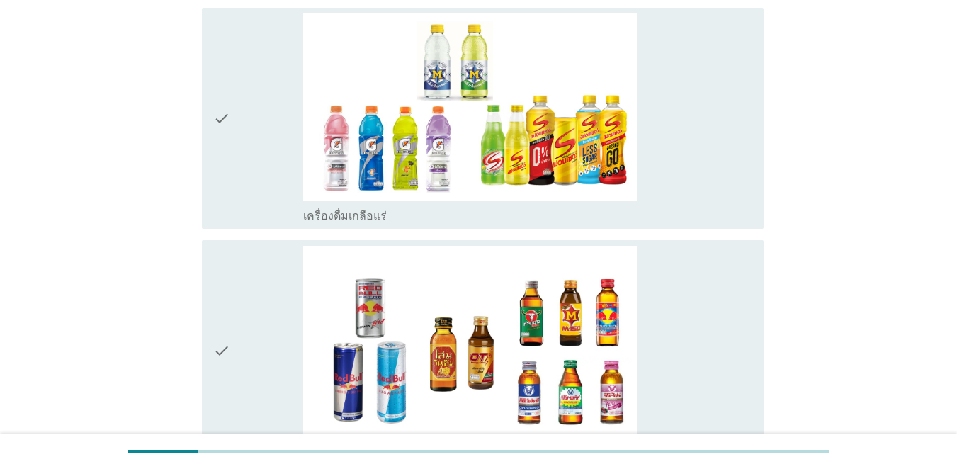
scroll to position [2976, 0]
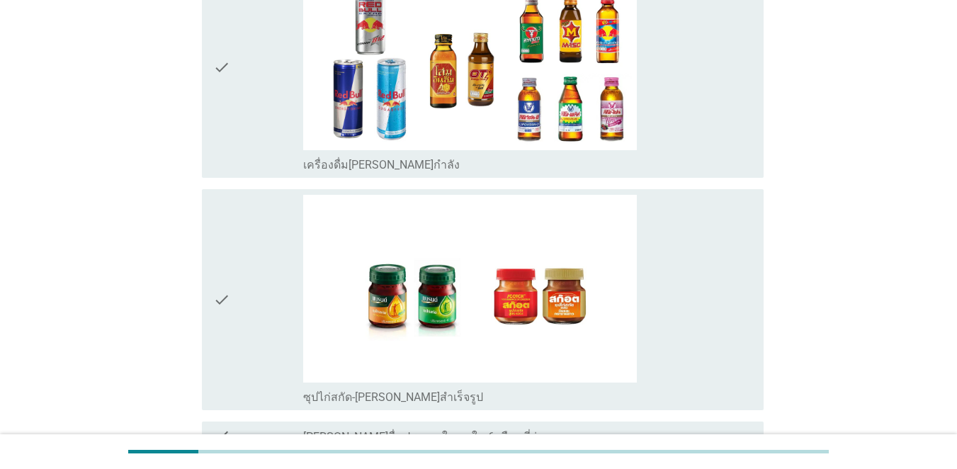
click at [266, 344] on div "check" at bounding box center [258, 300] width 90 height 210
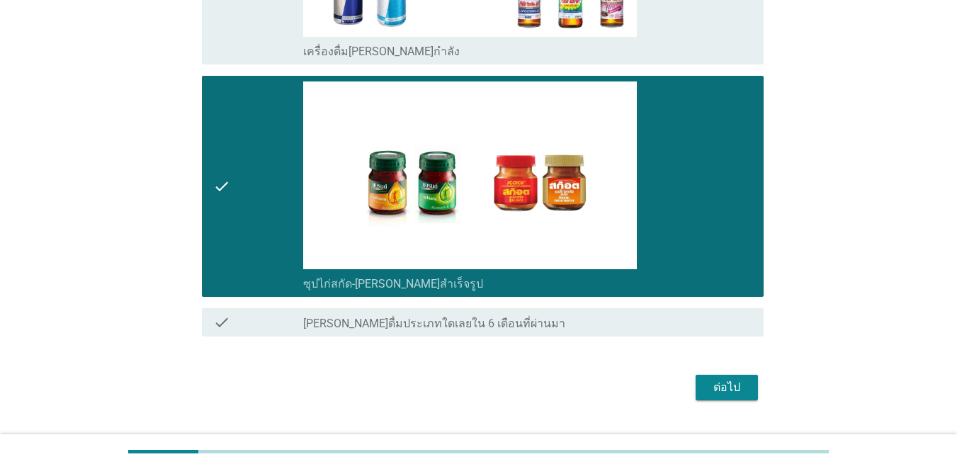
scroll to position [3122, 0]
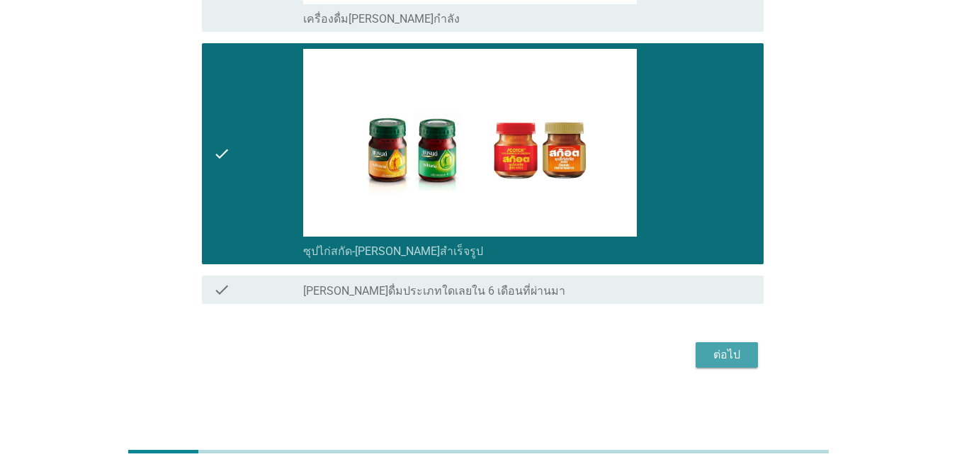
click at [730, 356] on div "ต่อไป" at bounding box center [727, 354] width 40 height 17
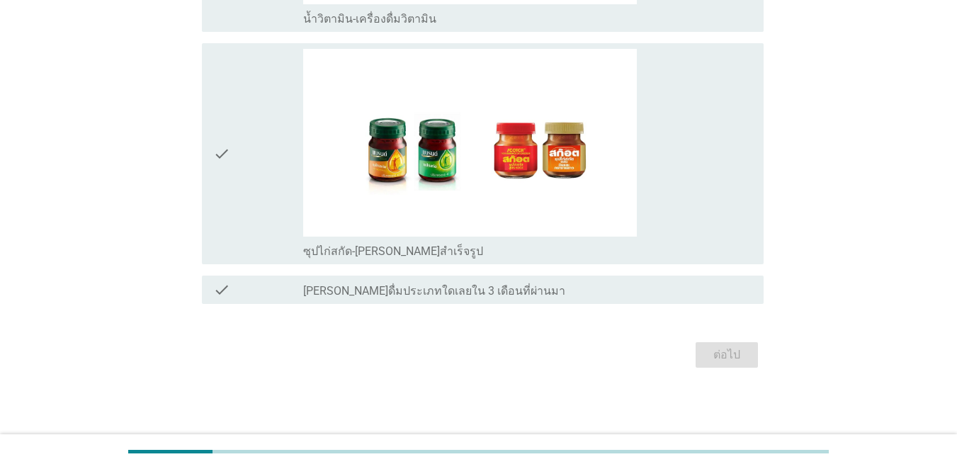
scroll to position [0, 0]
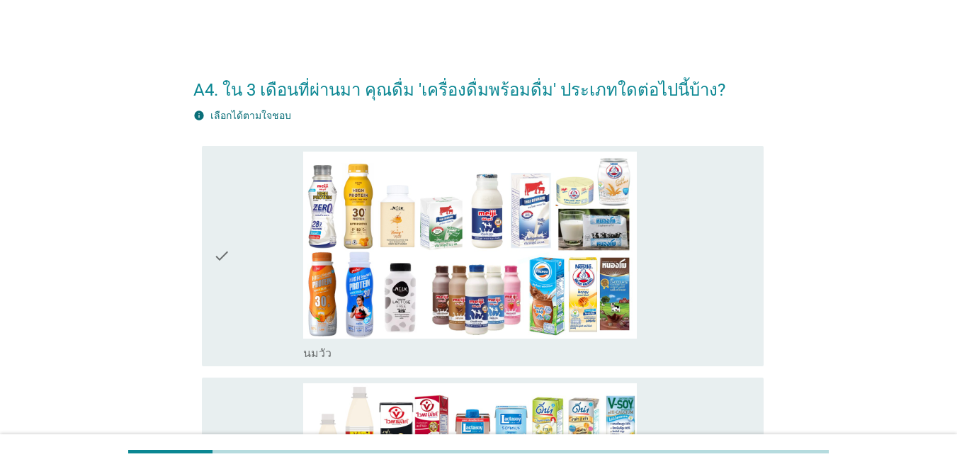
click at [269, 311] on div "check" at bounding box center [258, 257] width 90 height 210
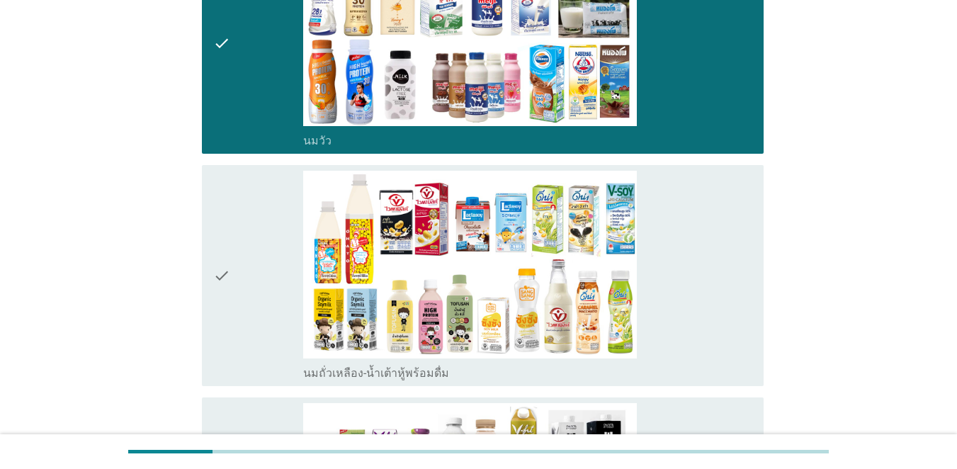
click at [239, 287] on div "check" at bounding box center [258, 276] width 90 height 210
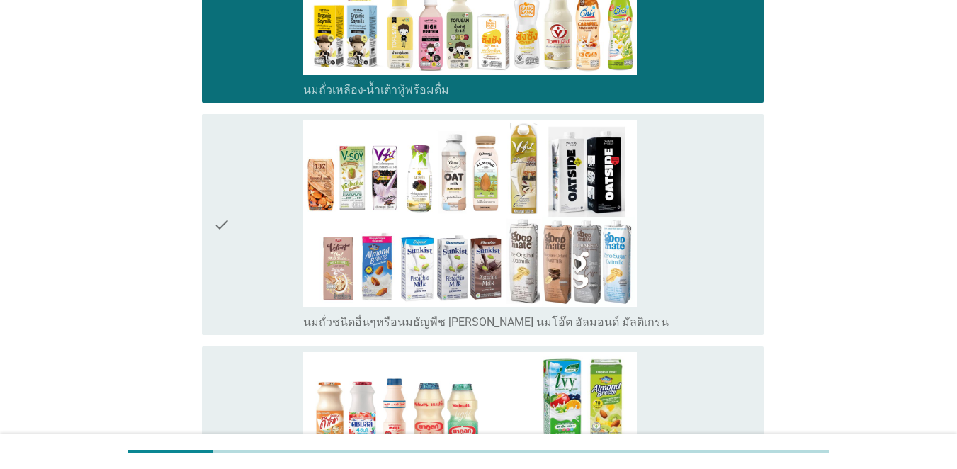
click at [241, 276] on div "check" at bounding box center [258, 225] width 90 height 210
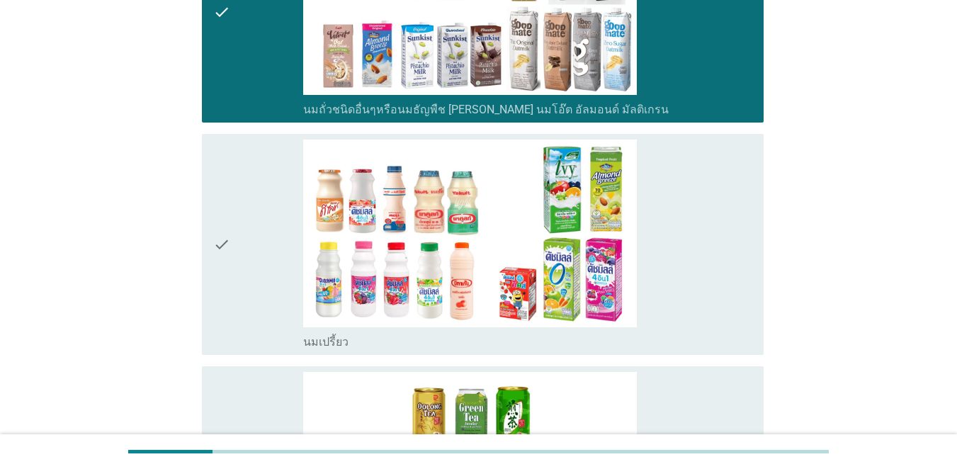
click at [249, 254] on div "check" at bounding box center [258, 245] width 90 height 210
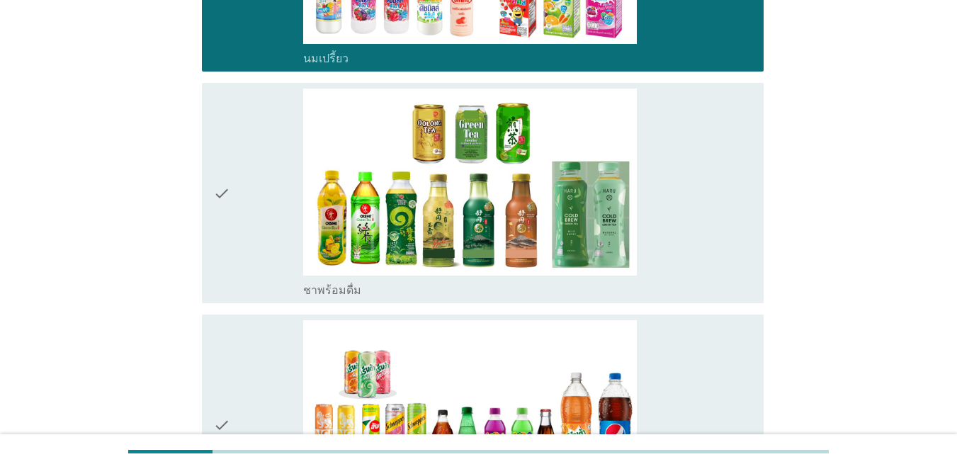
click at [231, 252] on div "check" at bounding box center [258, 194] width 90 height 210
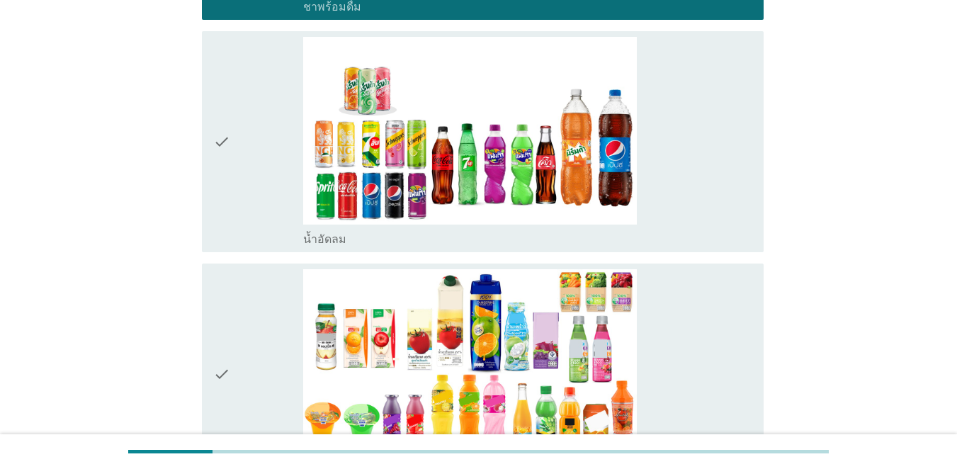
click at [249, 189] on div "check" at bounding box center [258, 142] width 90 height 210
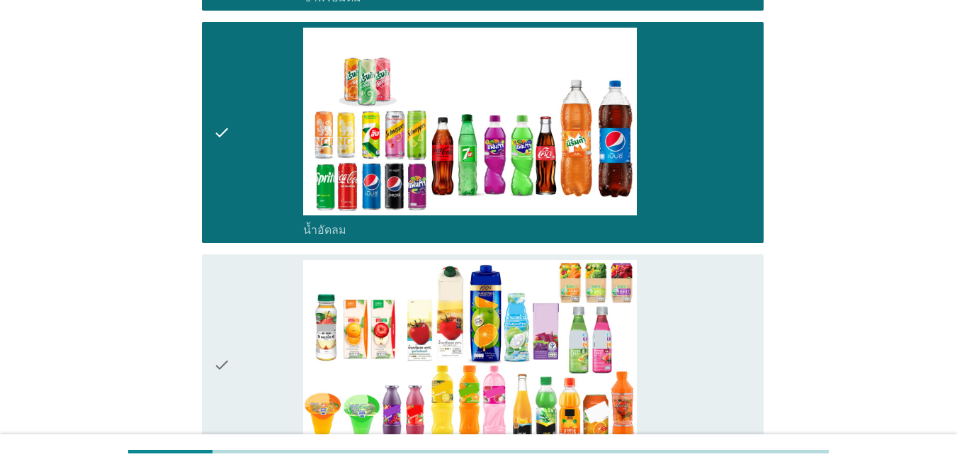
scroll to position [1417, 0]
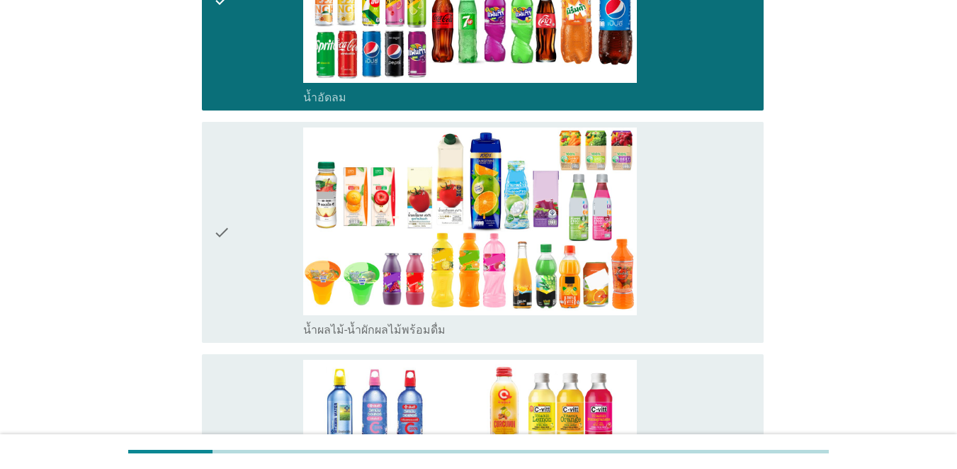
click at [251, 278] on div "check" at bounding box center [258, 233] width 90 height 210
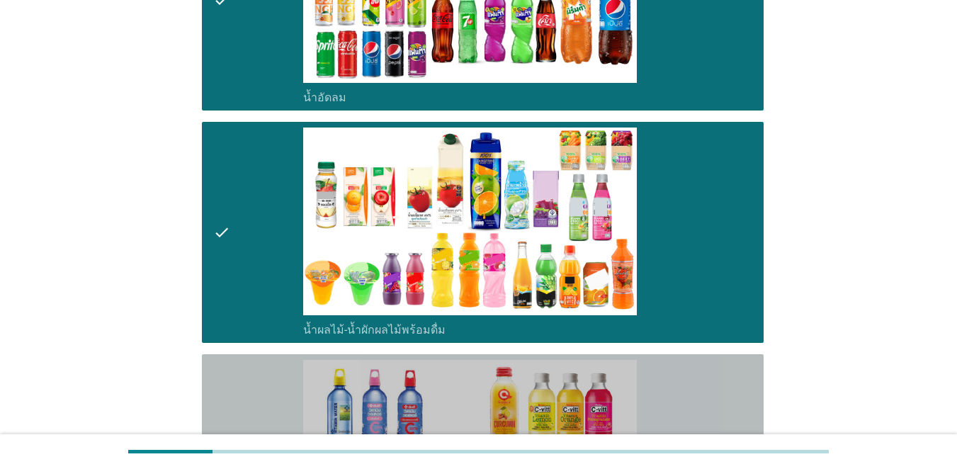
click at [244, 384] on div "check" at bounding box center [258, 465] width 90 height 210
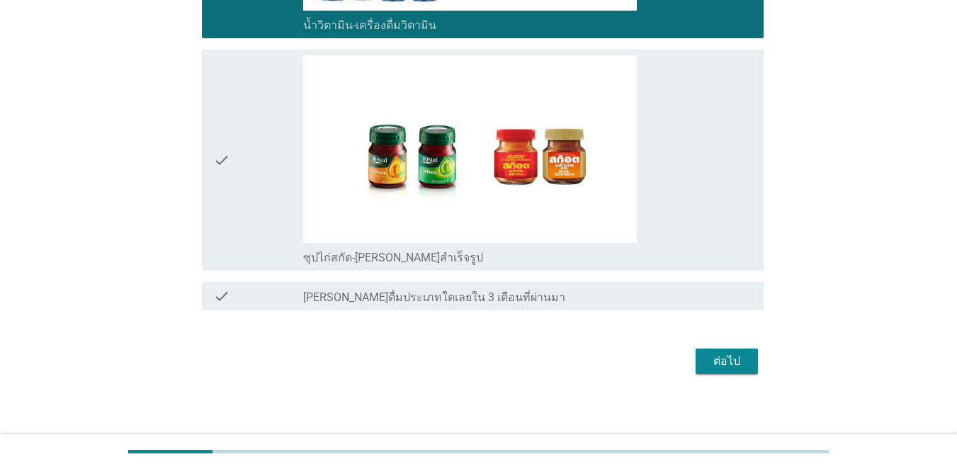
scroll to position [1961, 0]
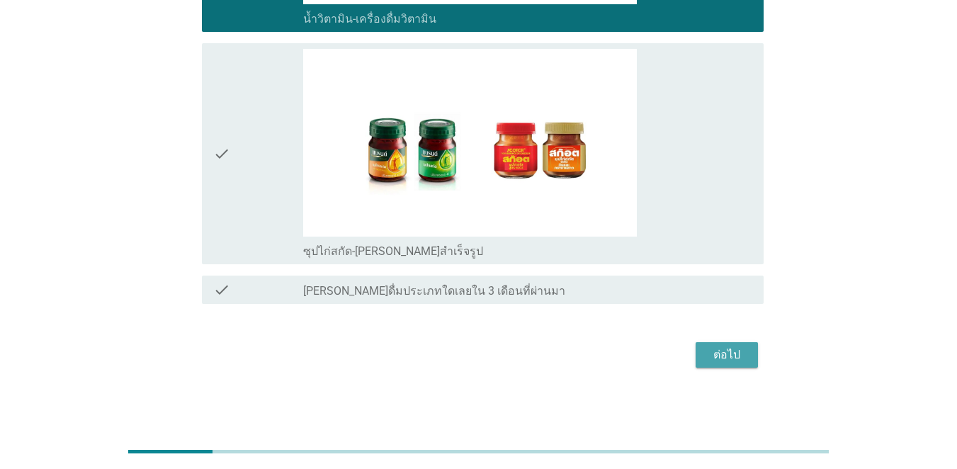
click at [730, 352] on div "ต่อไป" at bounding box center [727, 354] width 40 height 17
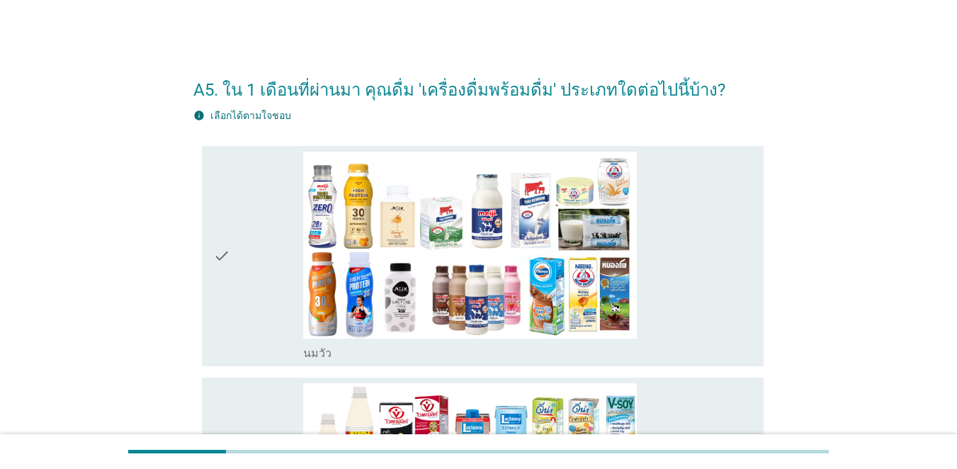
click at [272, 322] on div "check" at bounding box center [258, 257] width 90 height 210
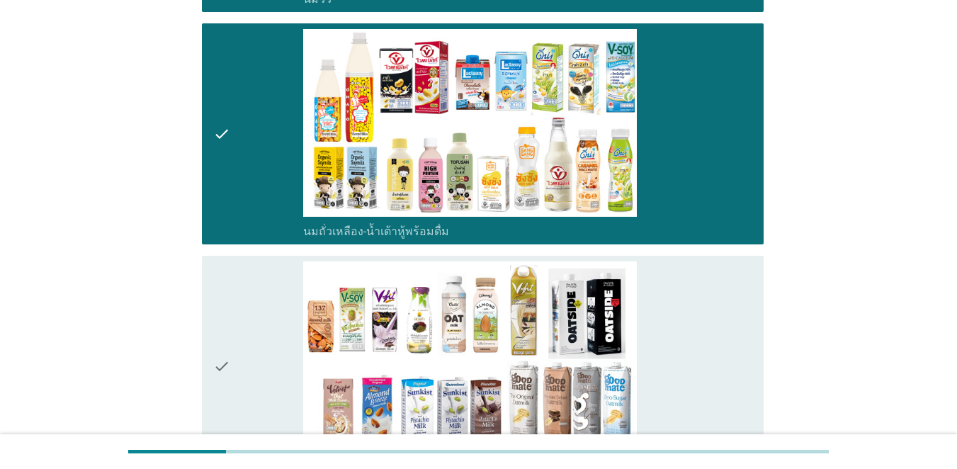
click at [248, 348] on div "check" at bounding box center [258, 366] width 90 height 210
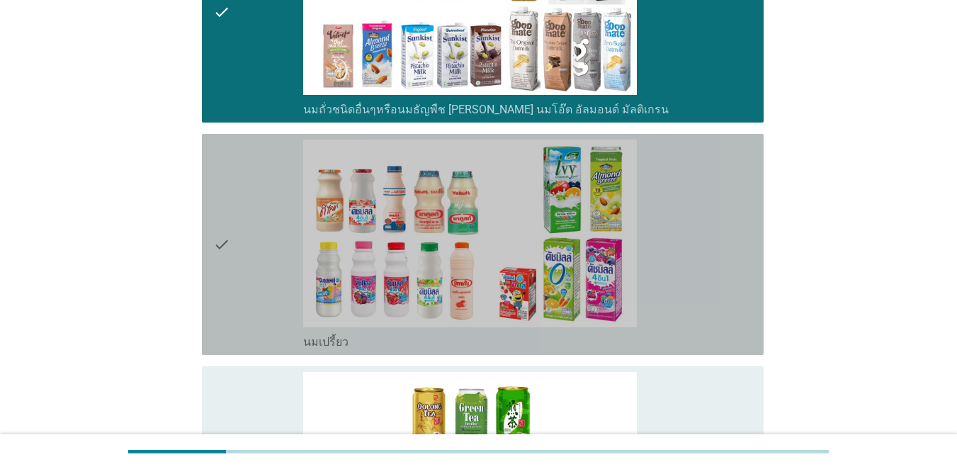
click at [246, 240] on div "check" at bounding box center [258, 245] width 90 height 210
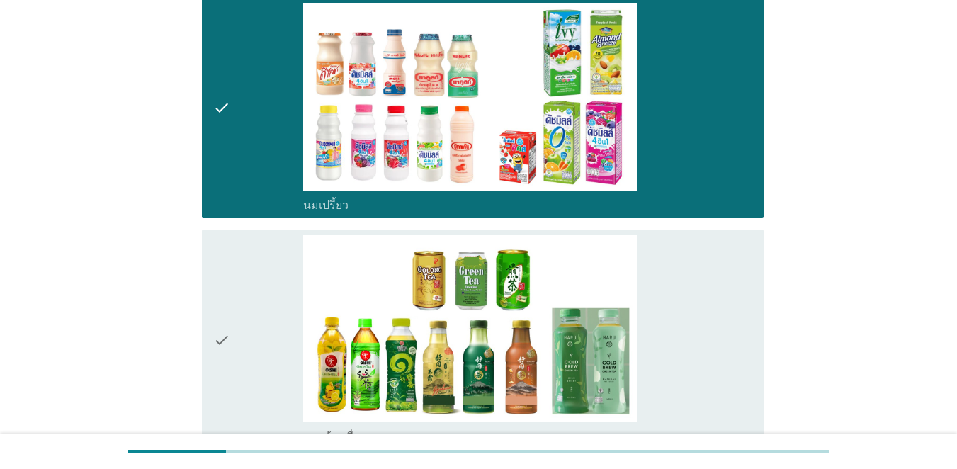
scroll to position [992, 0]
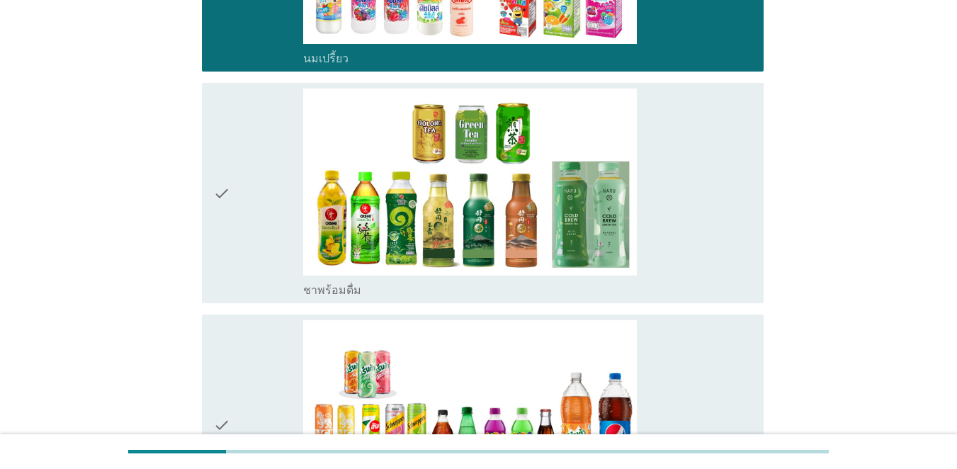
click at [263, 177] on div "check" at bounding box center [258, 194] width 90 height 210
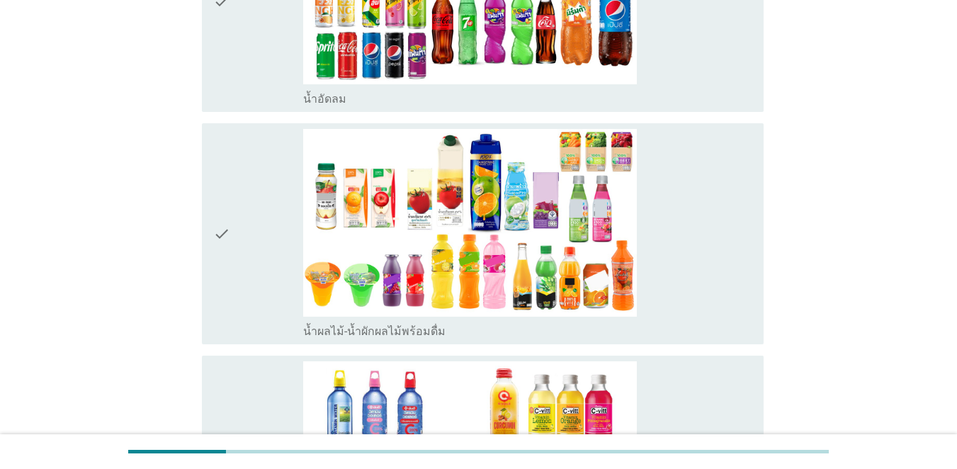
scroll to position [1417, 0]
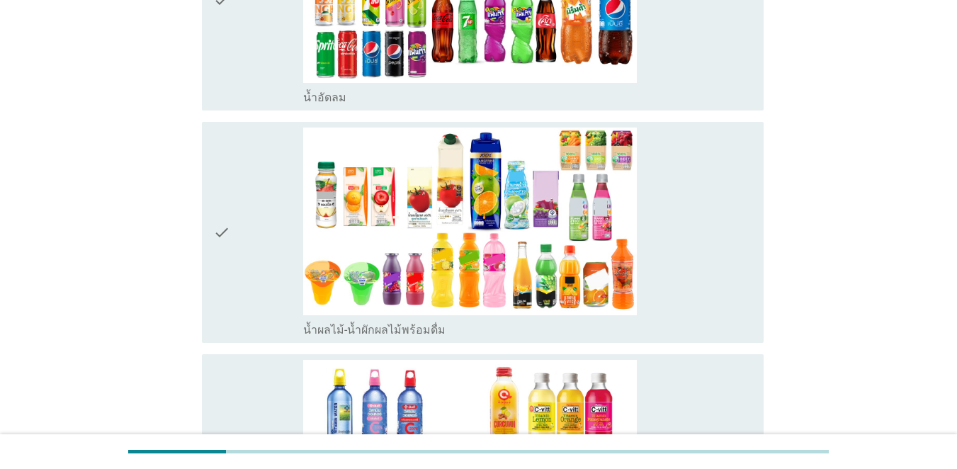
click at [280, 80] on div "check" at bounding box center [258, 0] width 90 height 210
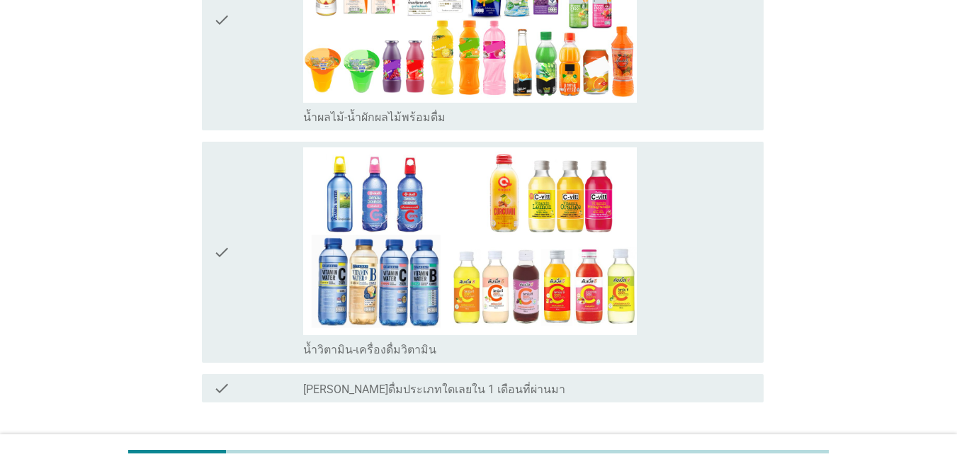
click at [275, 253] on div "check" at bounding box center [258, 252] width 90 height 210
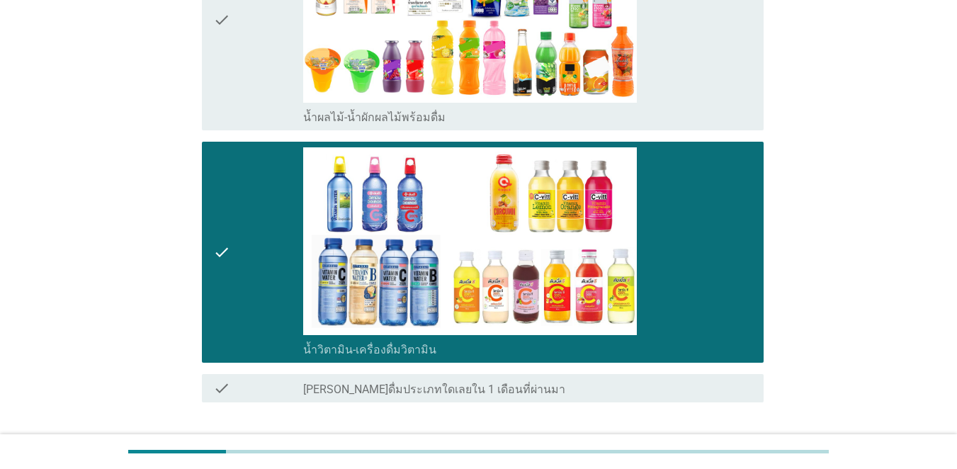
scroll to position [1728, 0]
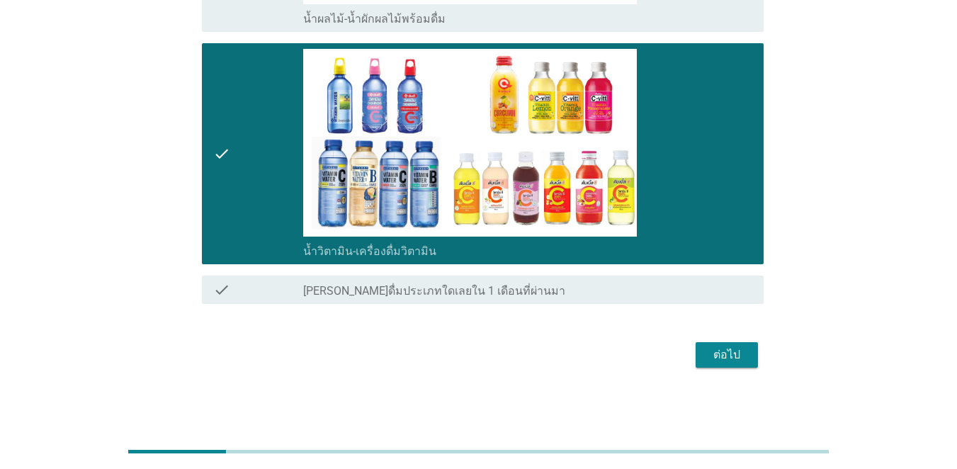
click at [728, 355] on div "ต่อไป" at bounding box center [727, 354] width 40 height 17
